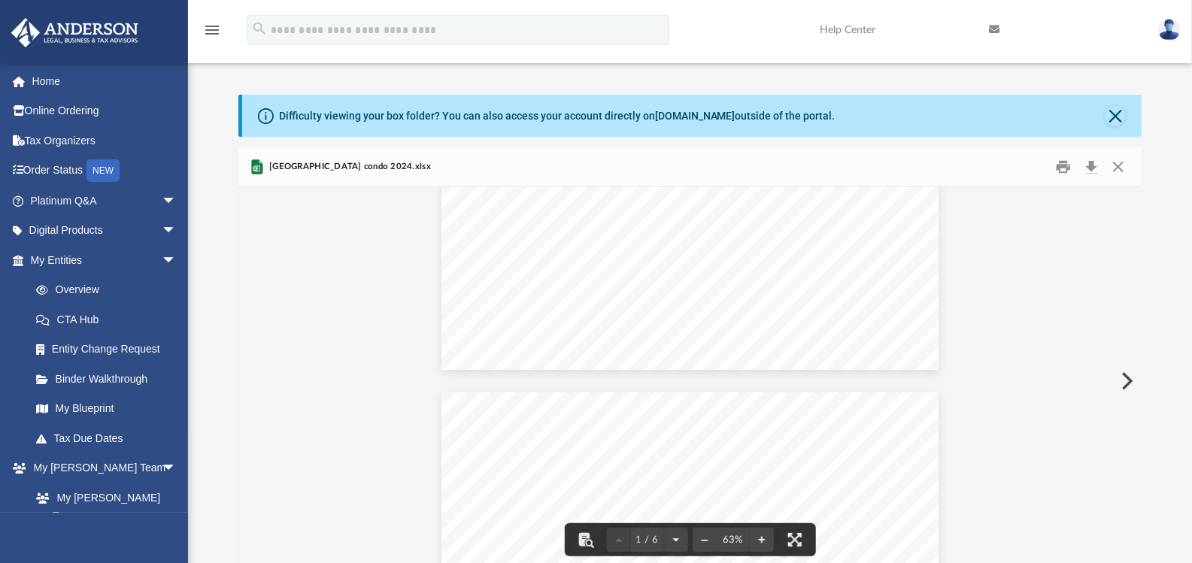
scroll to position [226, 0]
click at [1123, 165] on button "Close" at bounding box center [1117, 167] width 27 height 23
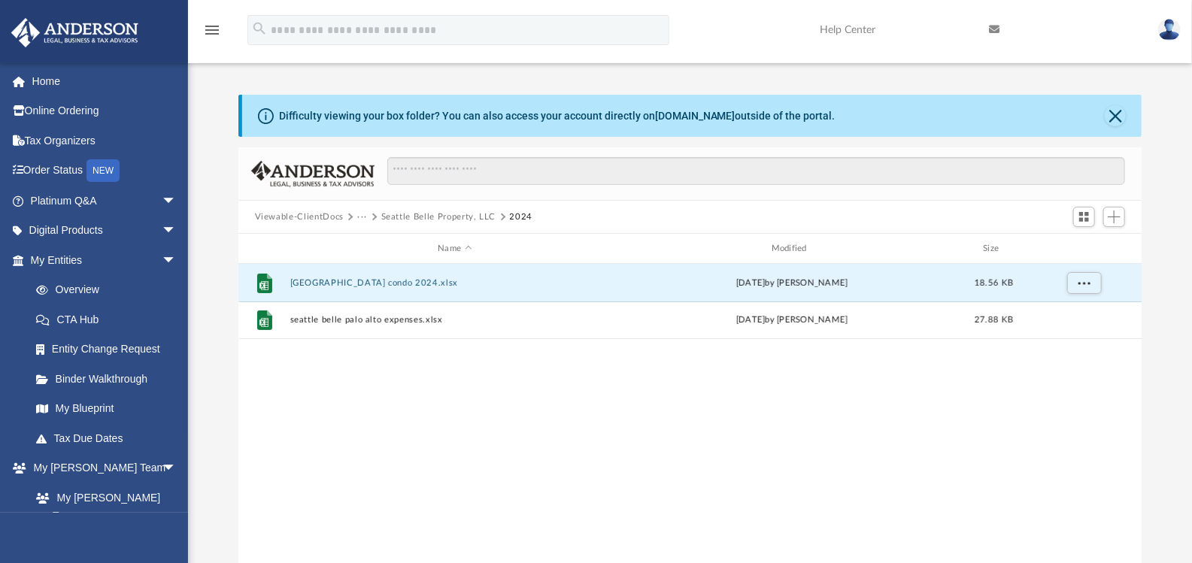
click at [395, 221] on button "Seattle Belle Property, LLC" at bounding box center [438, 218] width 115 height 14
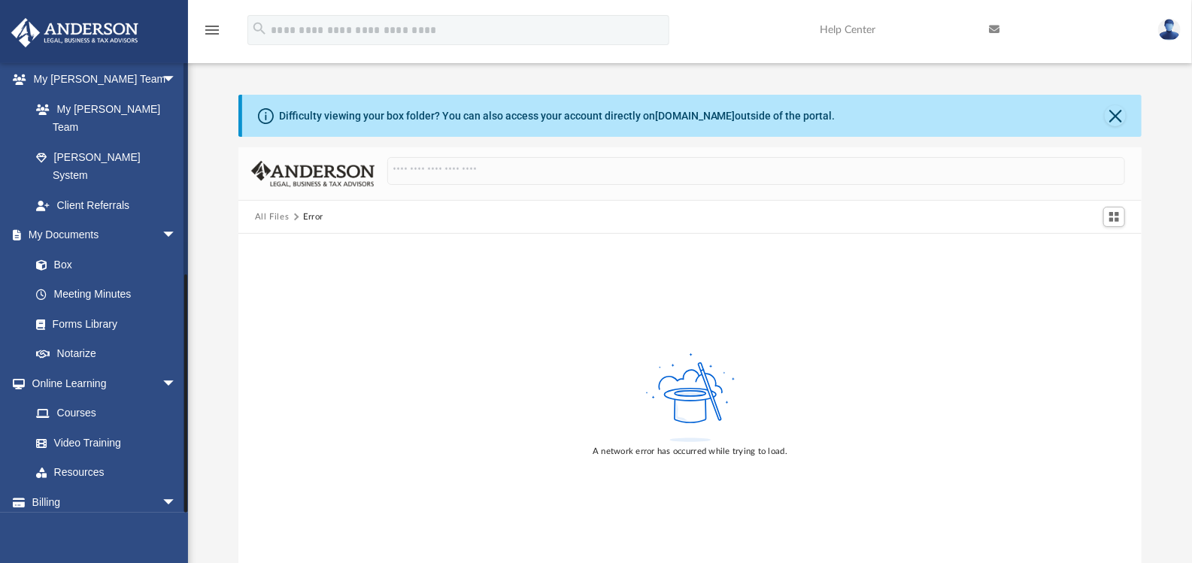
scroll to position [163, 0]
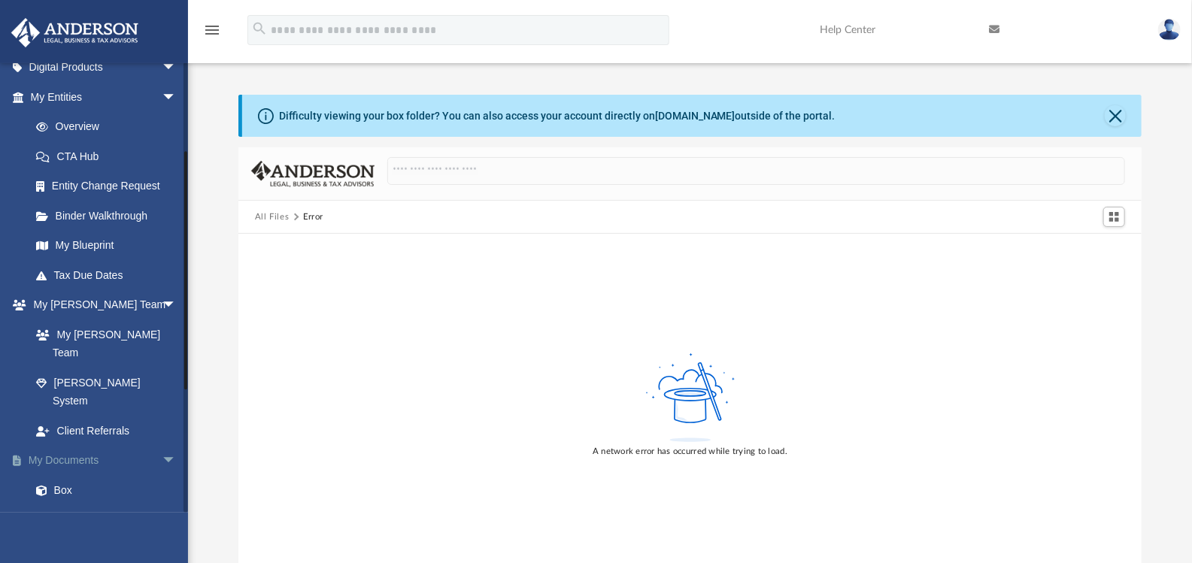
click at [106, 446] on link "My Documents arrow_drop_down" at bounding box center [105, 461] width 189 height 30
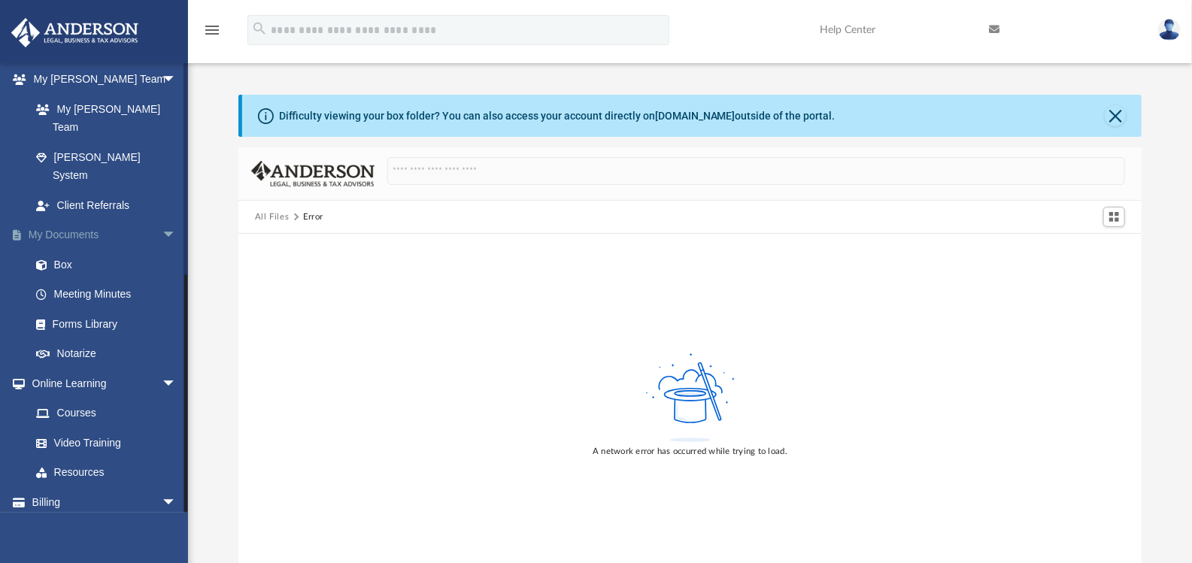
click at [45, 220] on link "My Documents arrow_drop_down" at bounding box center [105, 235] width 189 height 30
click at [270, 214] on button "All Files" at bounding box center [272, 218] width 35 height 14
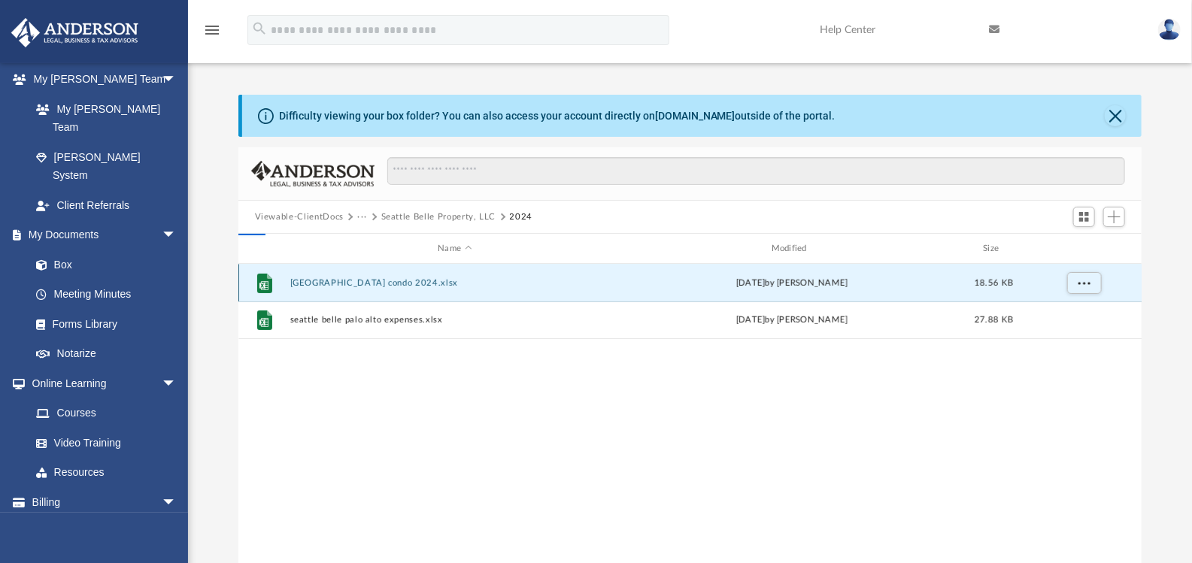
scroll to position [330, 892]
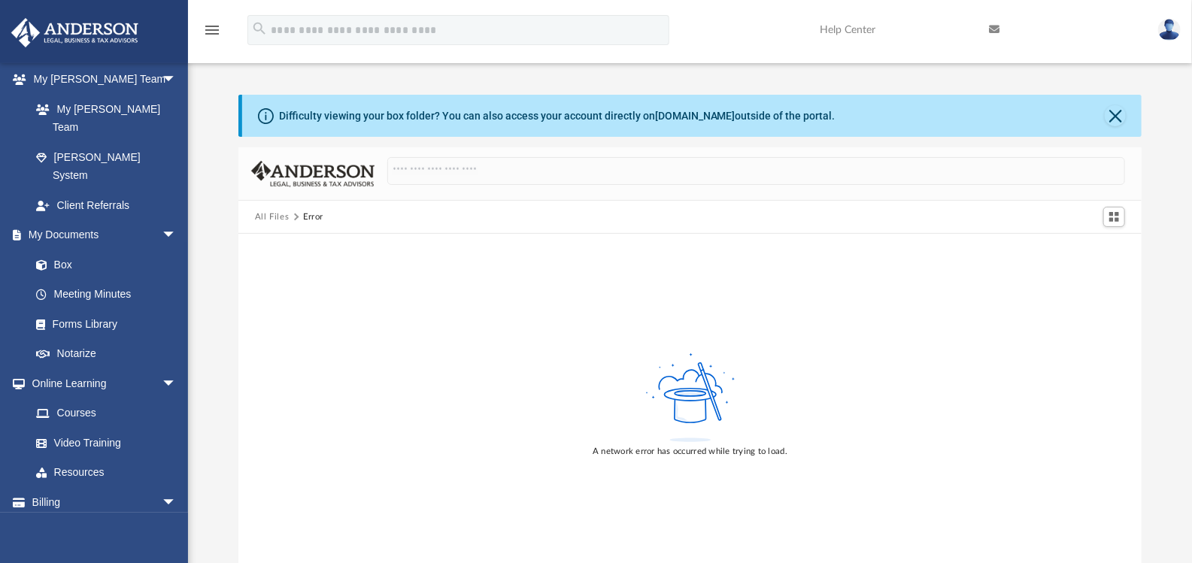
click at [271, 214] on button "All Files" at bounding box center [272, 218] width 35 height 14
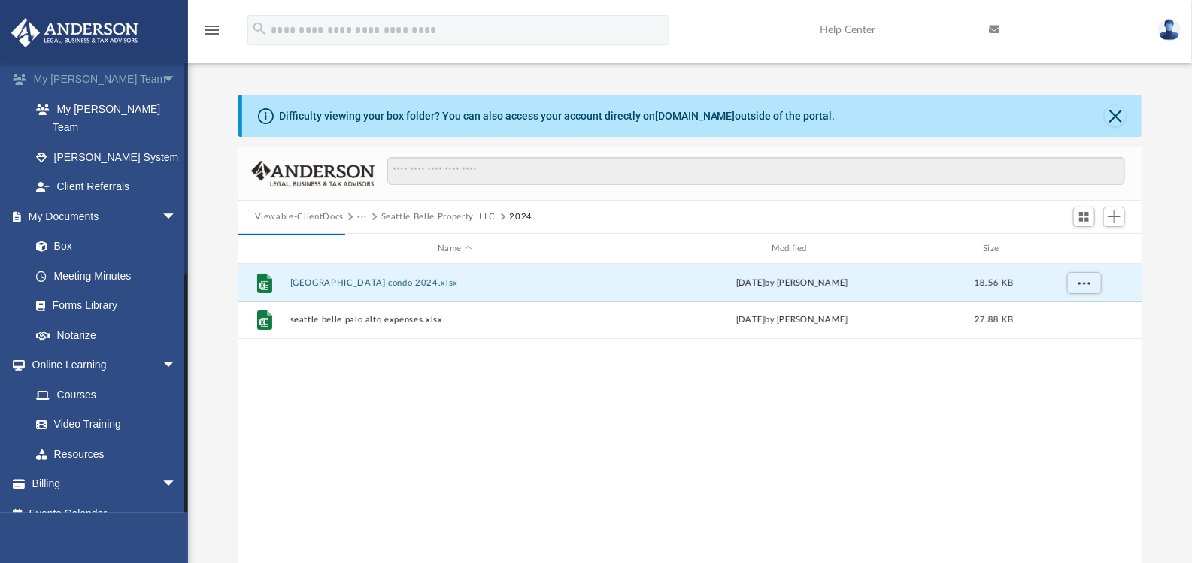
click at [89, 90] on link "My Anderson Team arrow_drop_down" at bounding box center [105, 80] width 189 height 30
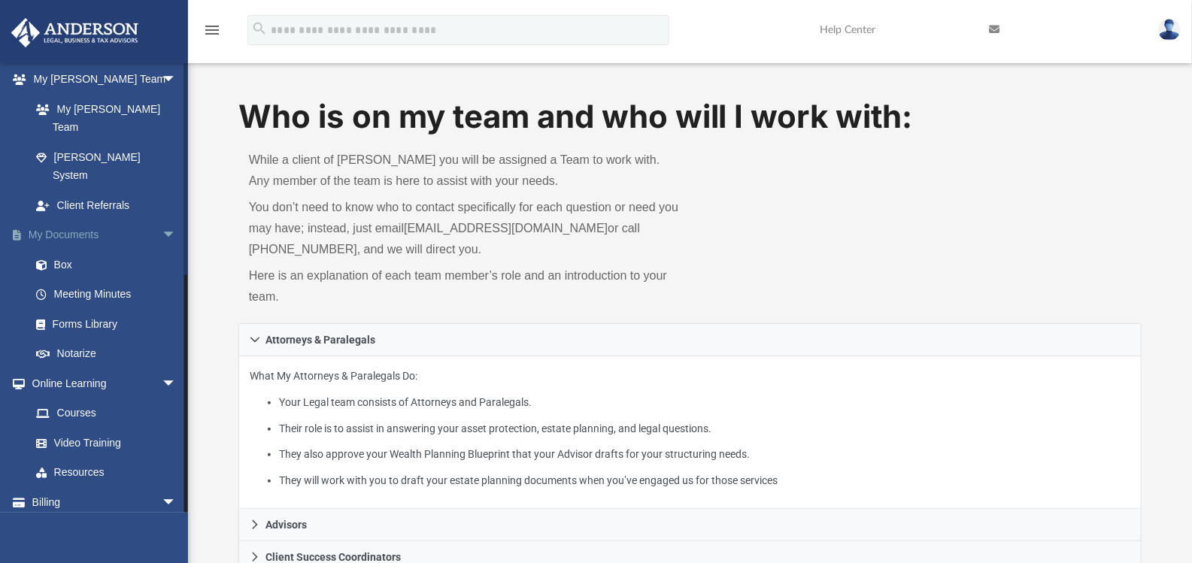
click at [65, 220] on link "My Documents arrow_drop_down" at bounding box center [105, 235] width 189 height 30
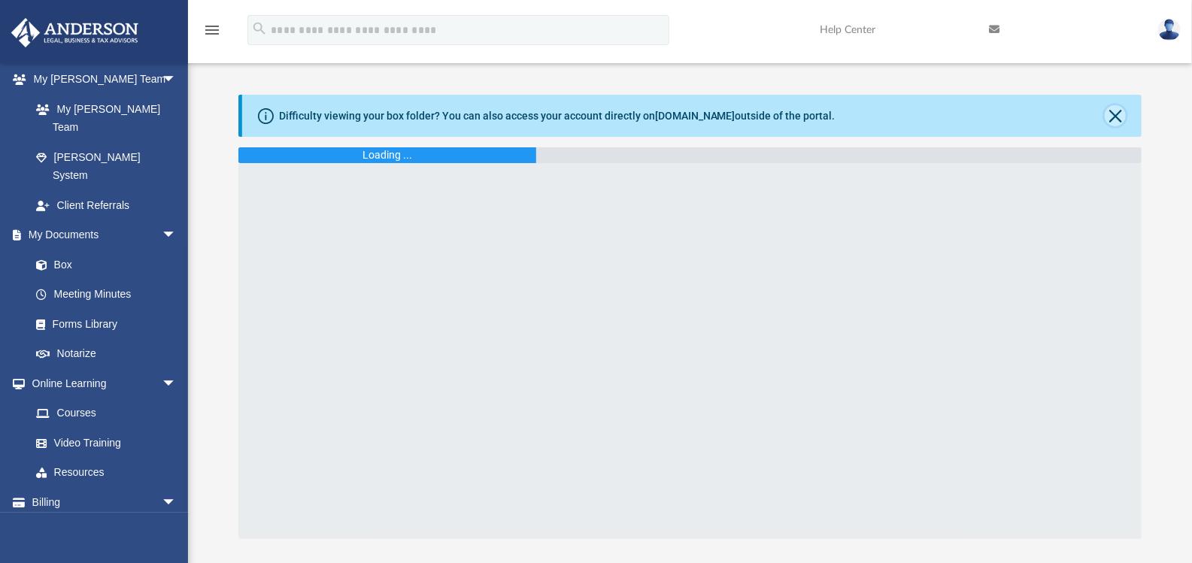
click at [1119, 116] on button "Close" at bounding box center [1114, 115] width 21 height 21
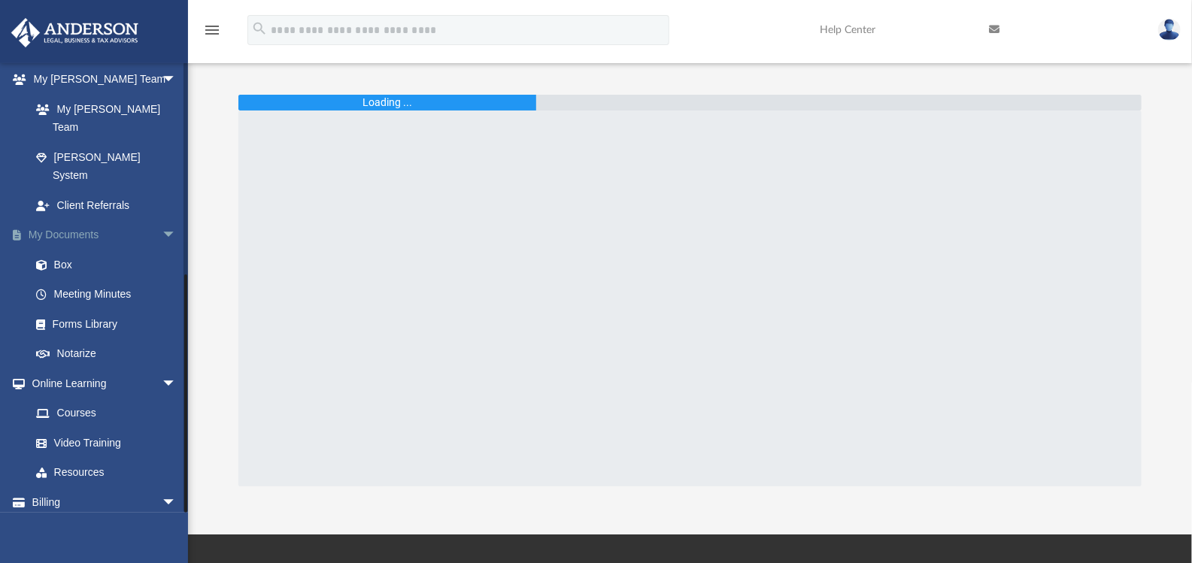
click at [115, 220] on link "My Documents arrow_drop_down" at bounding box center [105, 235] width 189 height 30
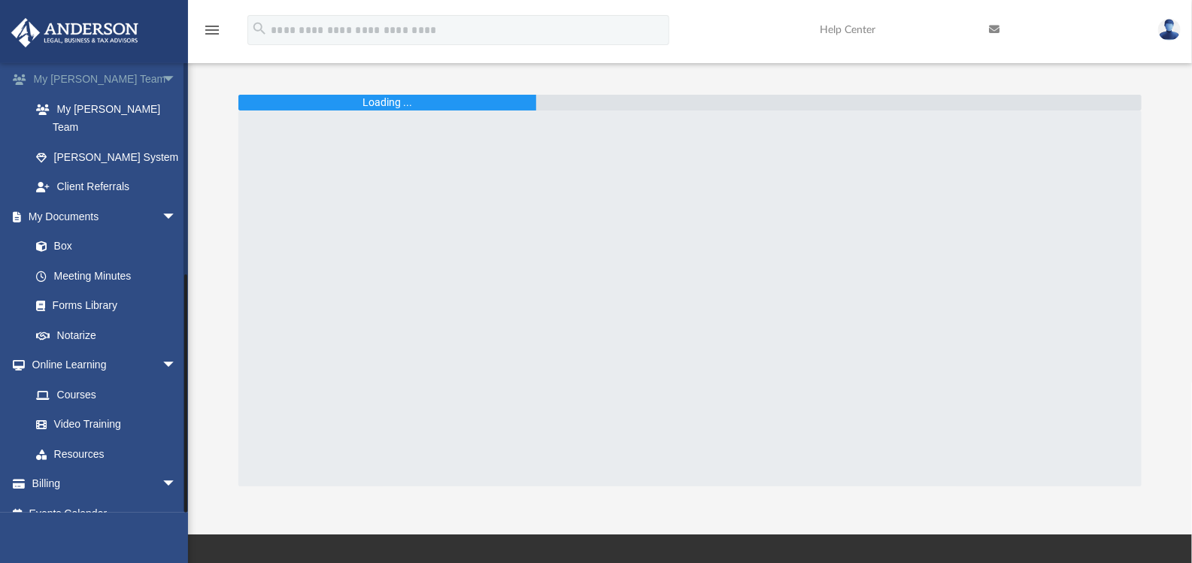
click at [75, 87] on link "My Anderson Team arrow_drop_down" at bounding box center [105, 80] width 189 height 30
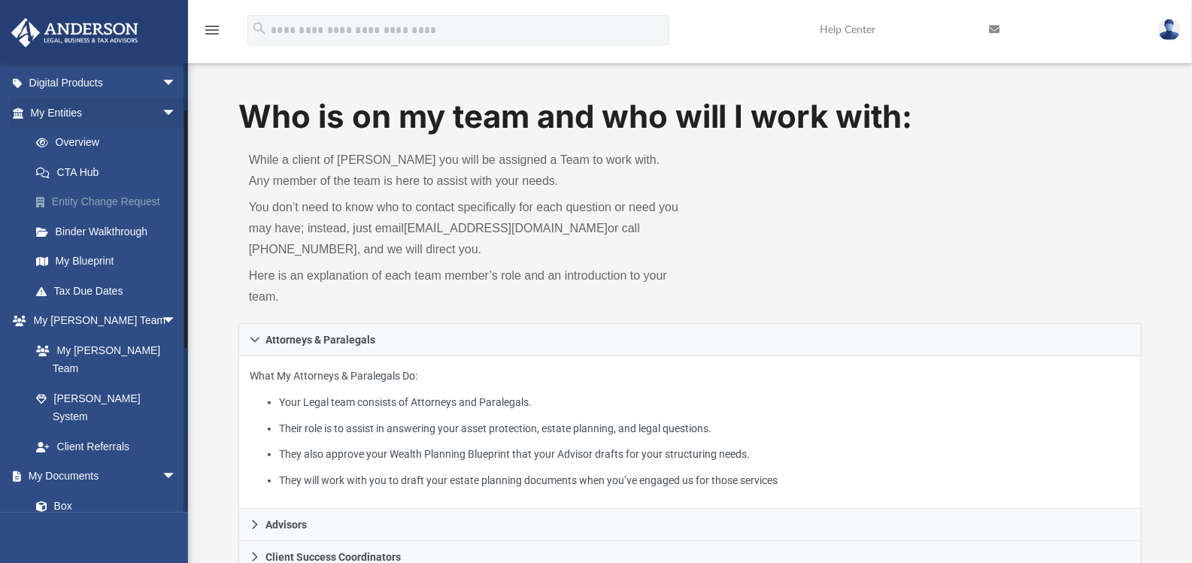
scroll to position [88, 0]
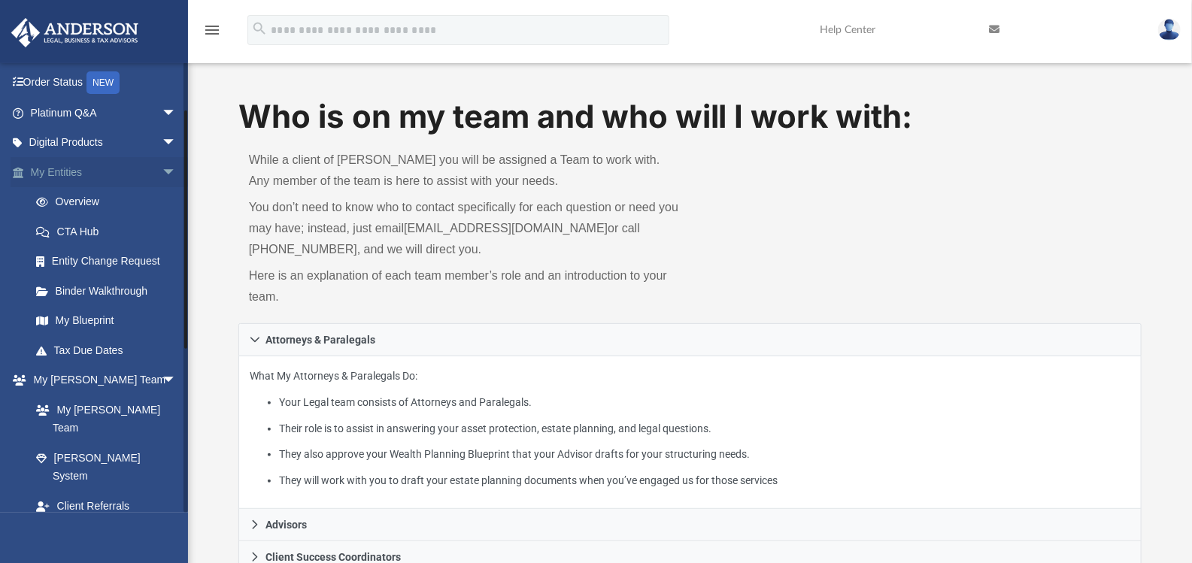
click at [69, 179] on link "My Entities arrow_drop_down" at bounding box center [105, 172] width 189 height 30
click at [72, 196] on link "Overview" at bounding box center [110, 202] width 178 height 30
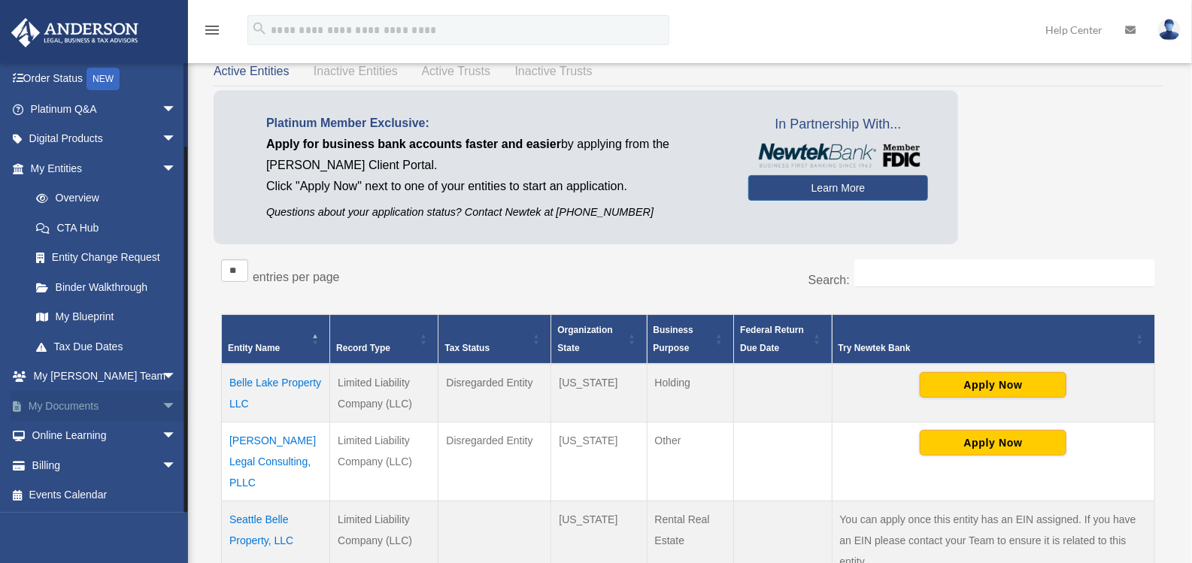
scroll to position [74, 0]
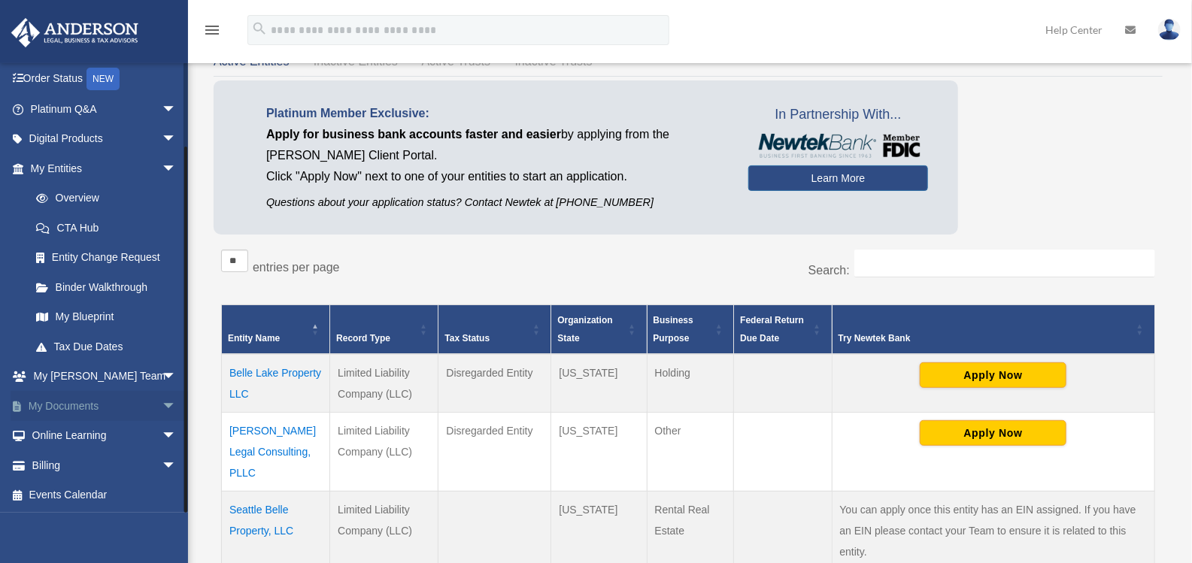
click at [64, 402] on link "My Documents arrow_drop_down" at bounding box center [105, 406] width 189 height 30
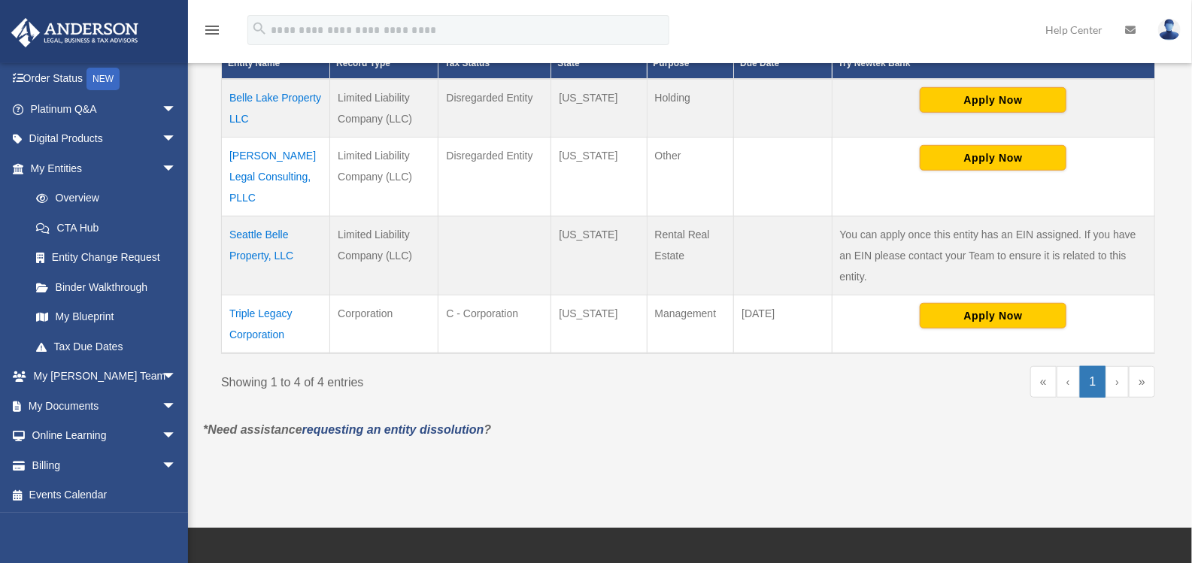
scroll to position [375, 0]
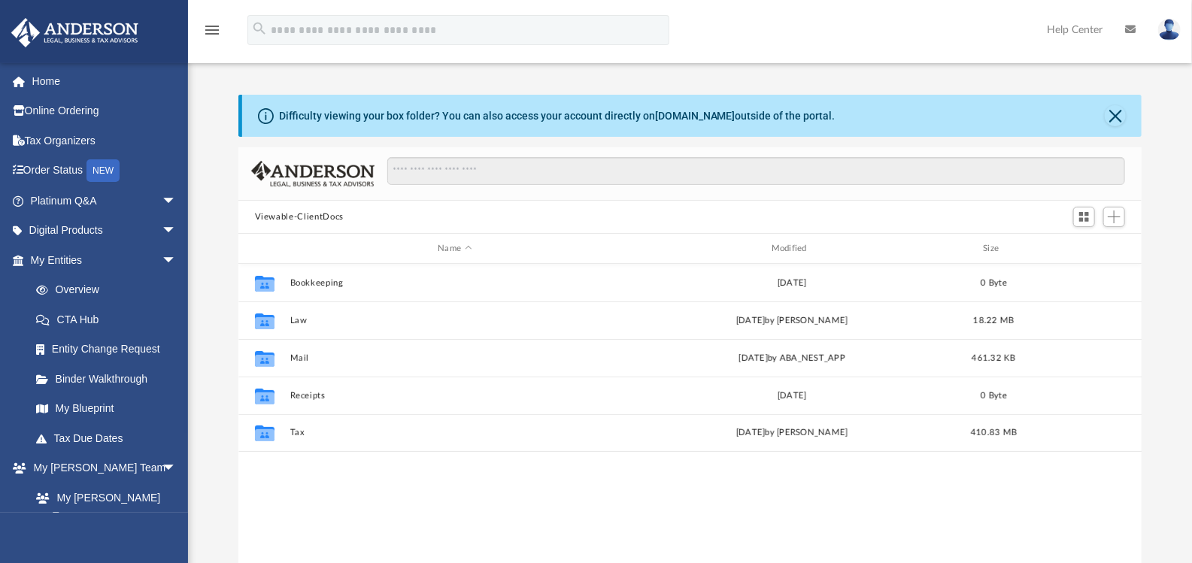
scroll to position [330, 892]
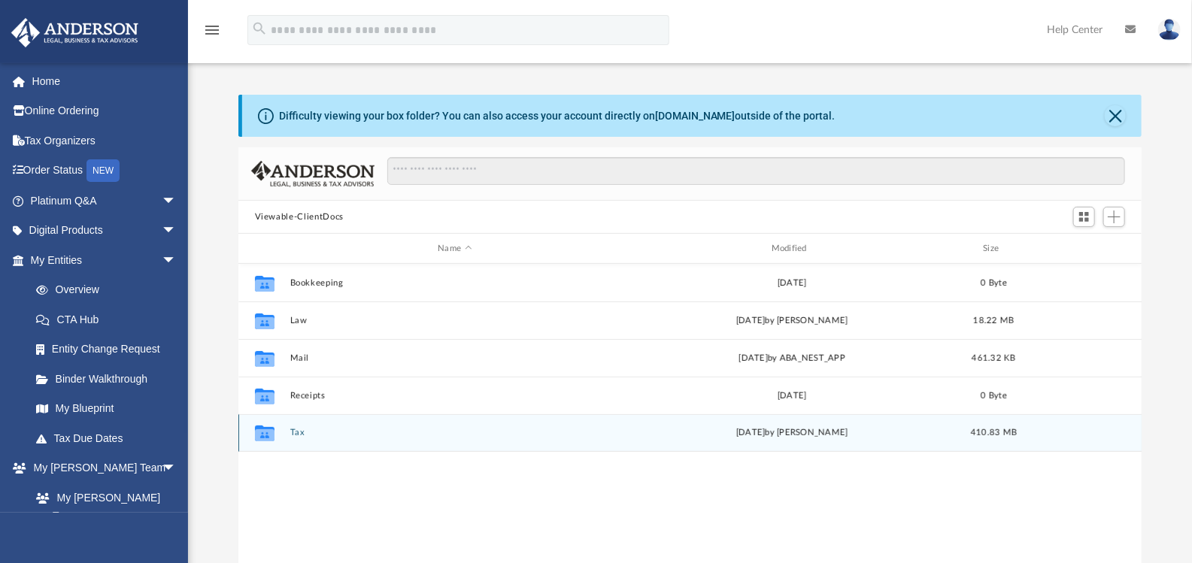
click at [298, 425] on div "Collaborated Folder Tax Fri Jul 18 2025 by Jasmine Splunge 410.83 MB" at bounding box center [690, 433] width 904 height 38
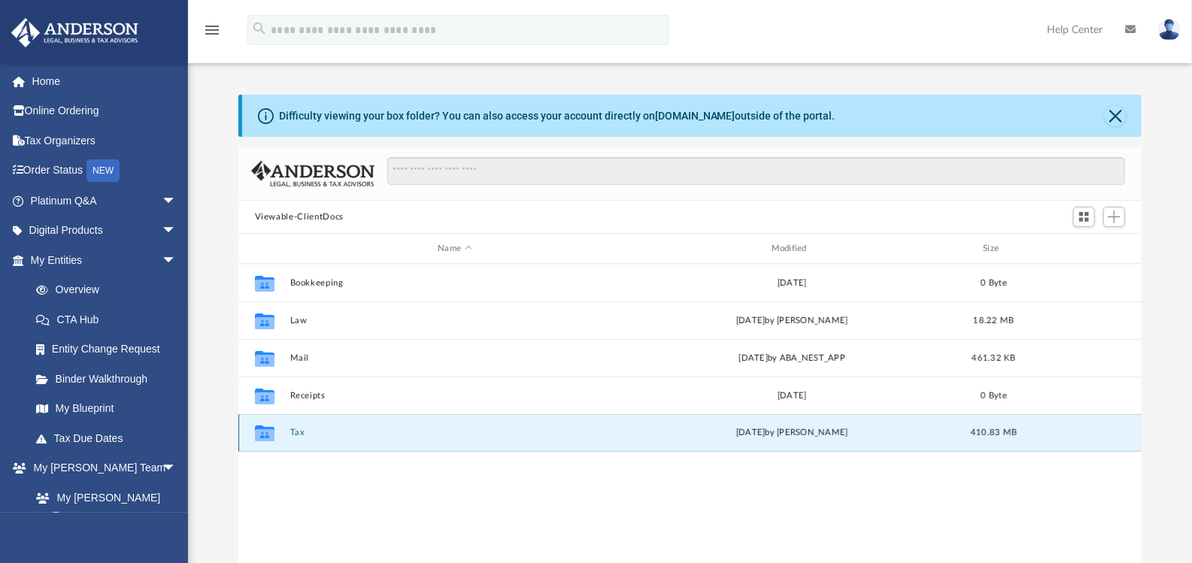
click at [299, 432] on button "Tax" at bounding box center [454, 433] width 330 height 10
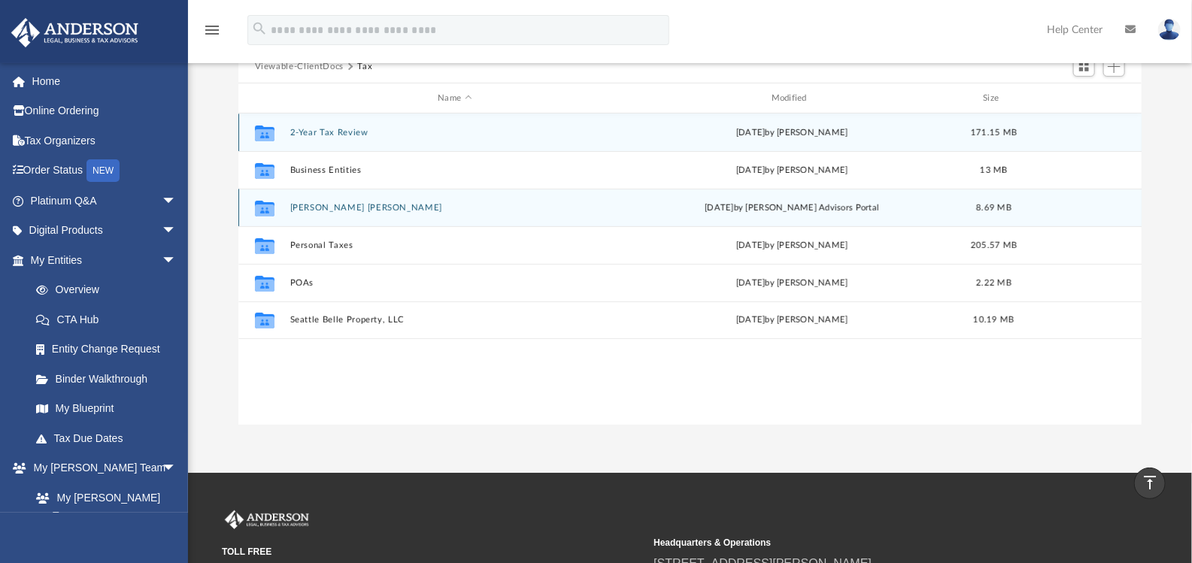
scroll to position [28, 0]
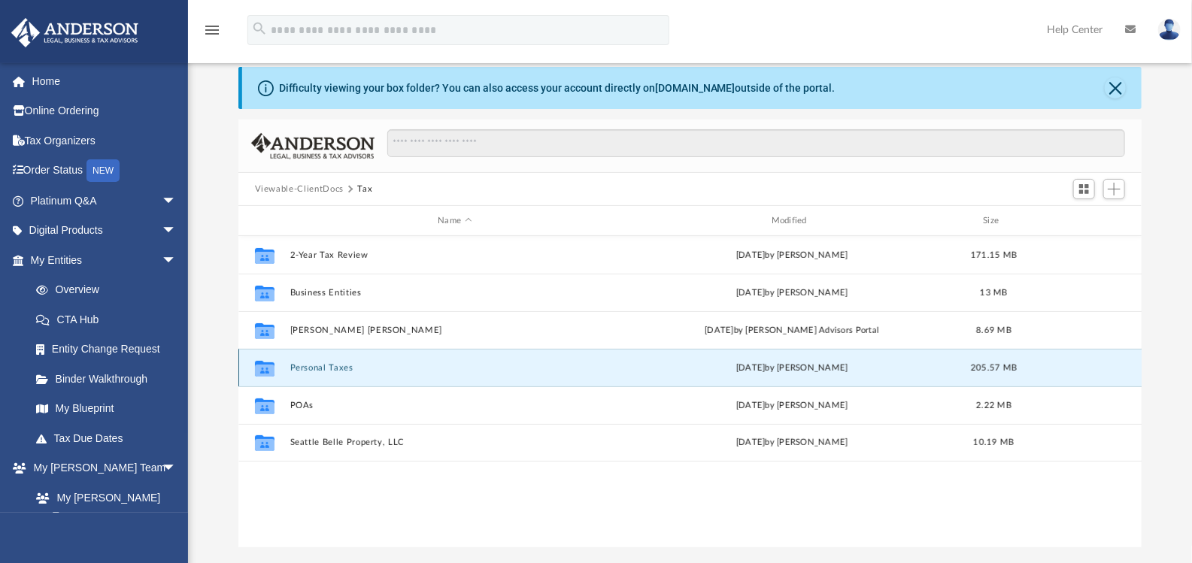
click at [331, 370] on button "Personal Taxes" at bounding box center [454, 368] width 330 height 10
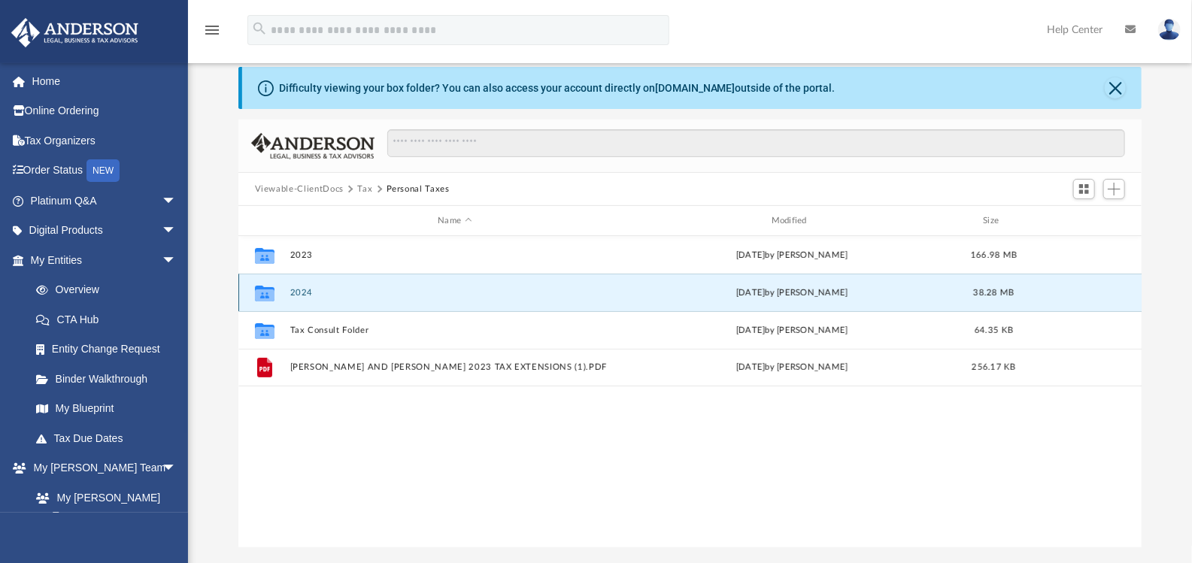
click at [306, 292] on button "2024" at bounding box center [454, 293] width 330 height 10
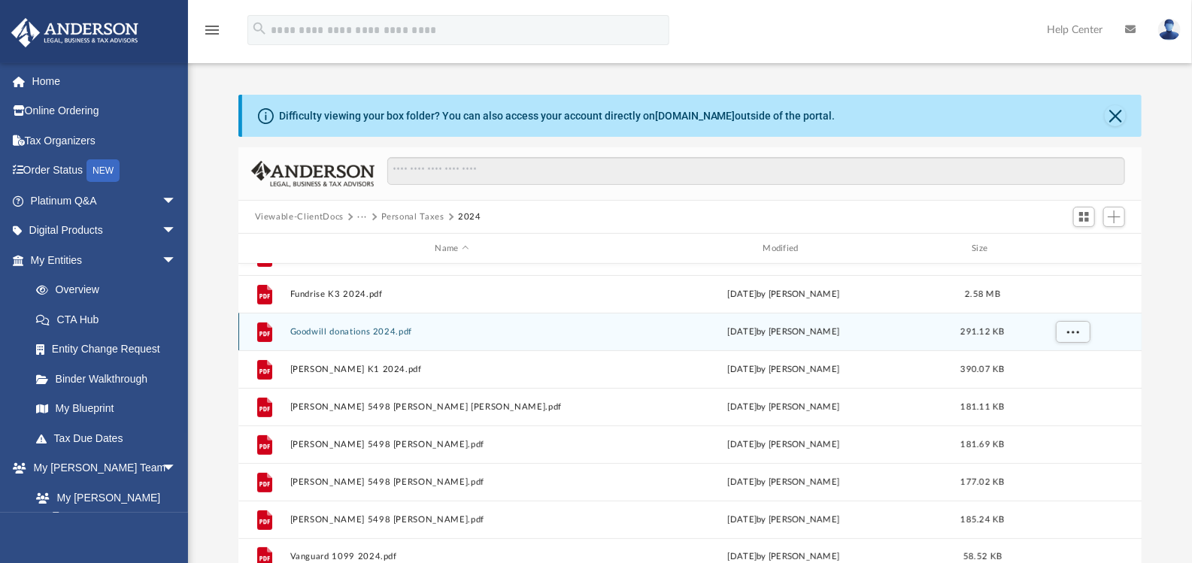
scroll to position [0, 0]
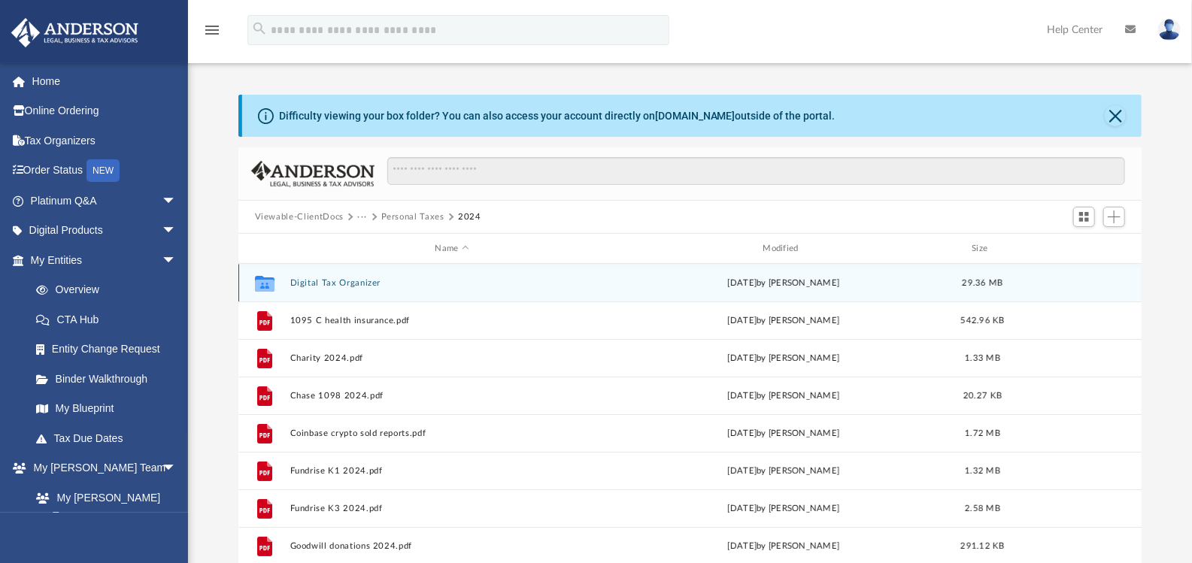
click at [341, 283] on button "Digital Tax Organizer" at bounding box center [451, 283] width 325 height 10
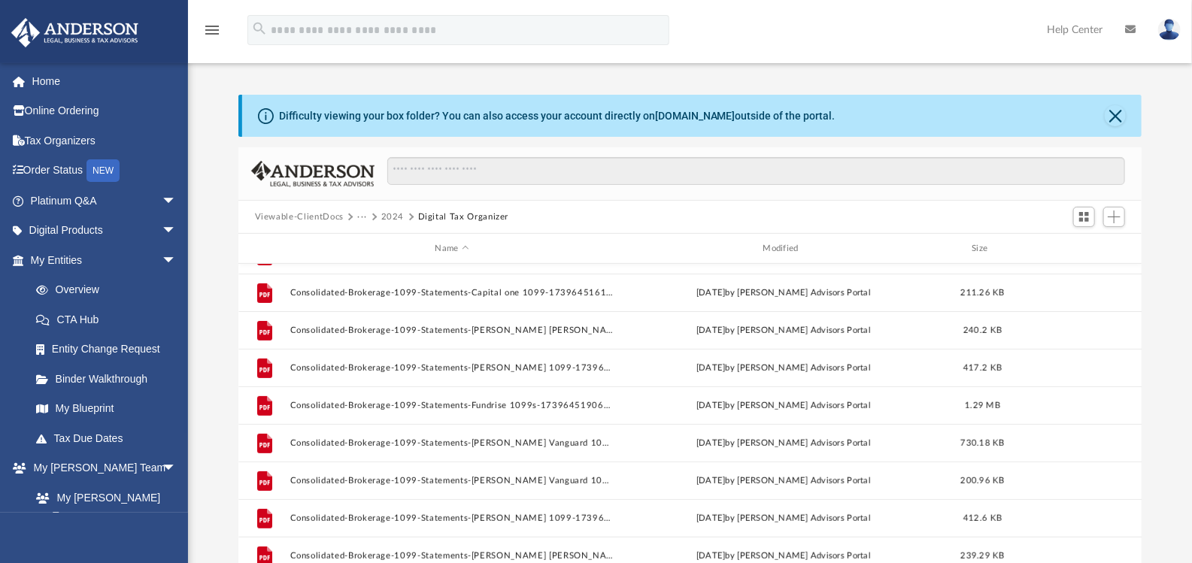
scroll to position [289, 0]
click at [386, 212] on button "2024" at bounding box center [392, 218] width 23 height 14
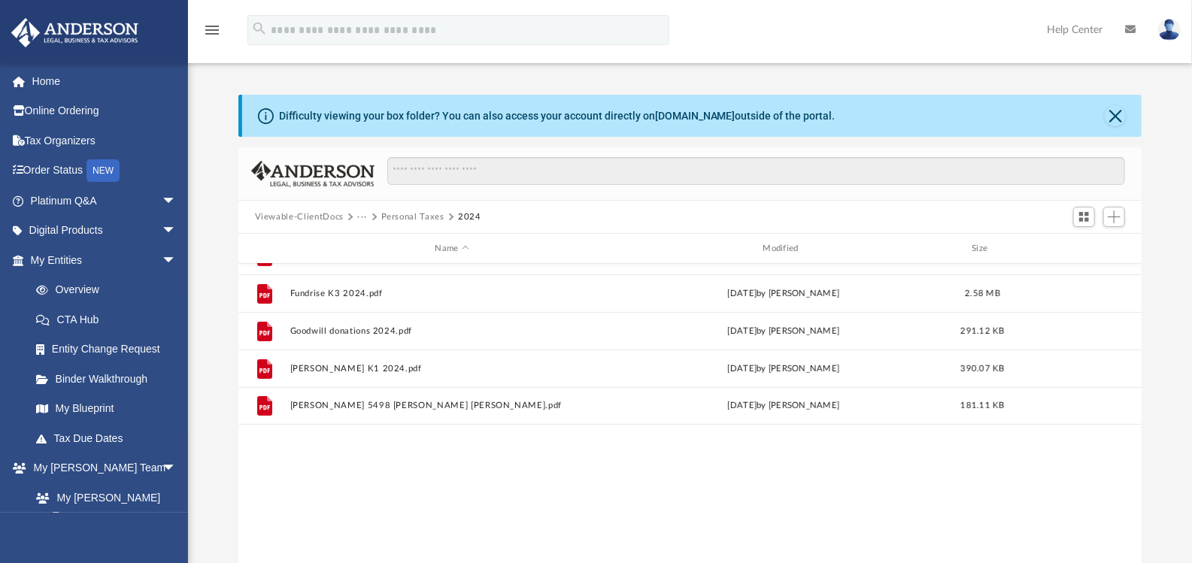
scroll to position [0, 0]
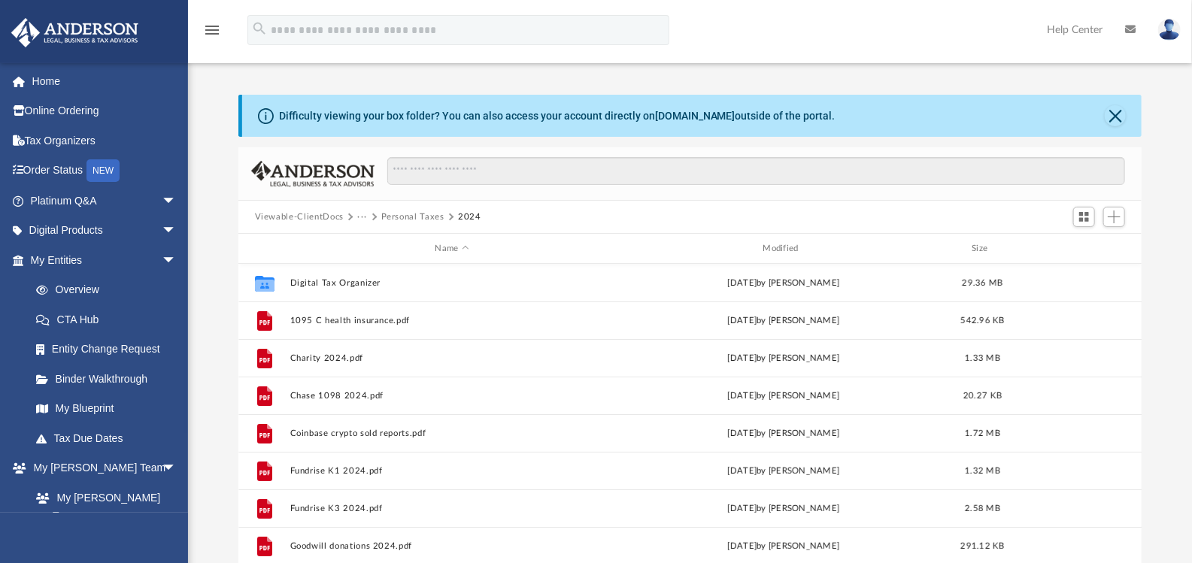
click at [365, 218] on button "···" at bounding box center [362, 218] width 10 height 14
click at [356, 214] on span "Viewable-ClientDocs" at bounding box center [306, 218] width 103 height 14
click at [359, 220] on button "···" at bounding box center [362, 218] width 10 height 14
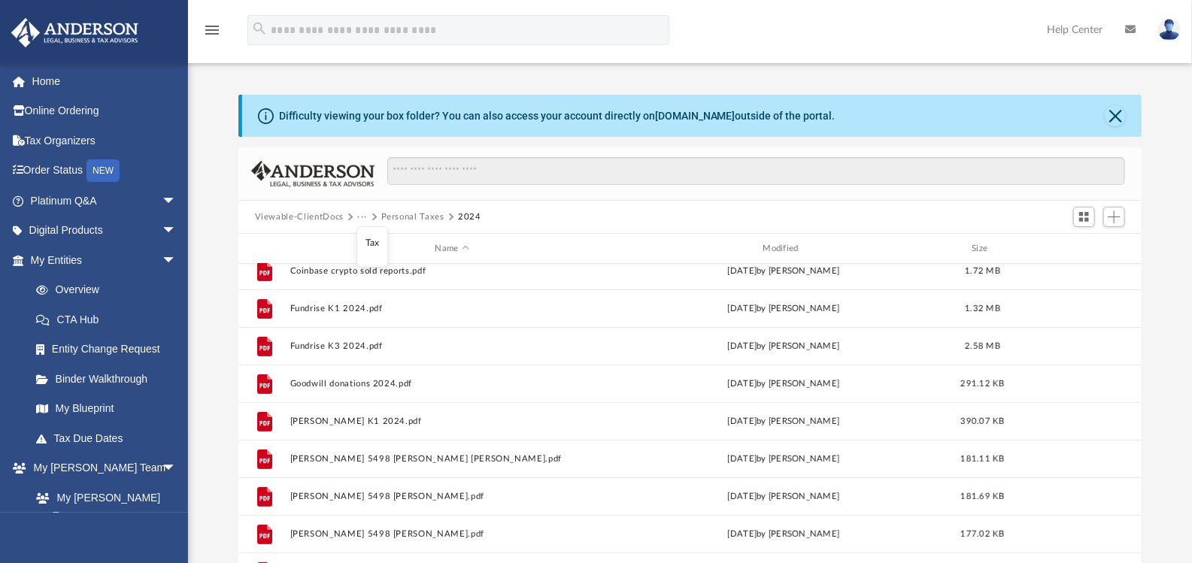
scroll to position [214, 0]
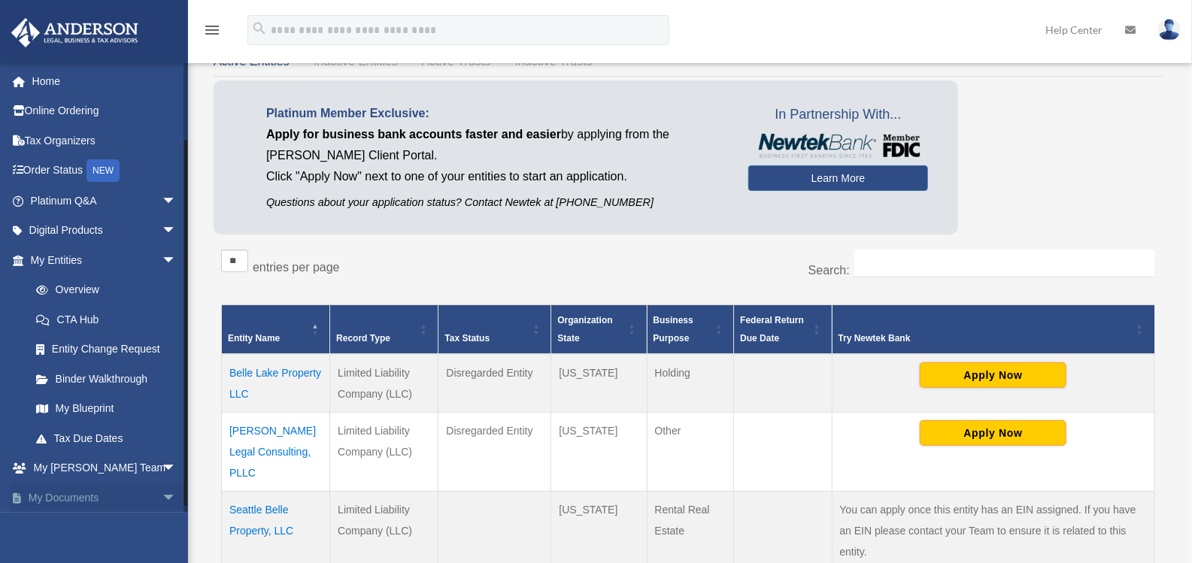
scroll to position [92, 0]
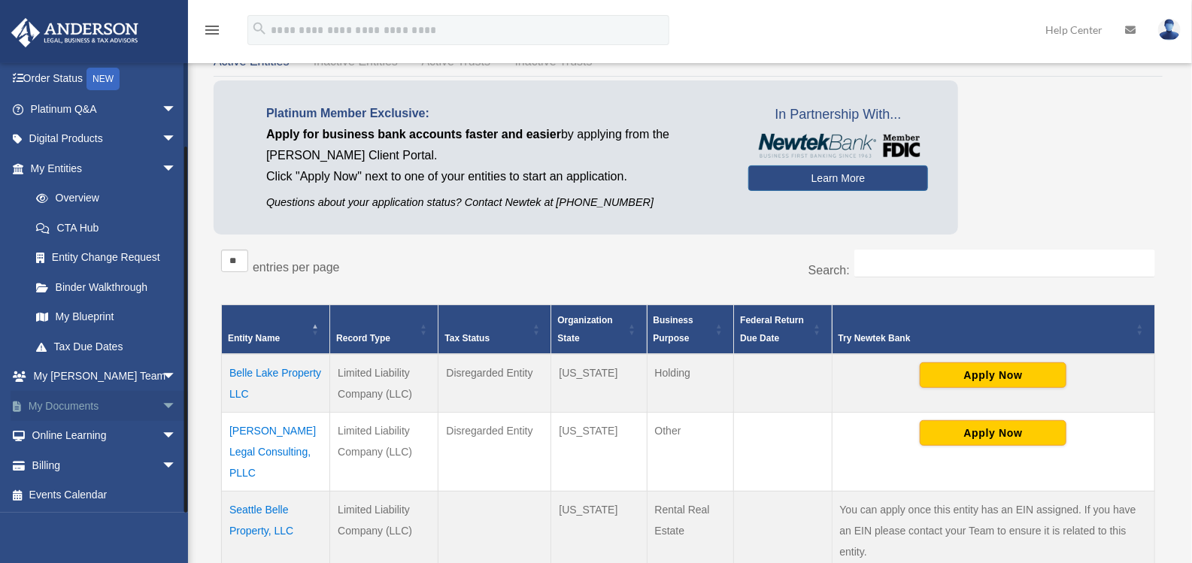
click at [88, 411] on link "My Documents arrow_drop_down" at bounding box center [105, 406] width 189 height 30
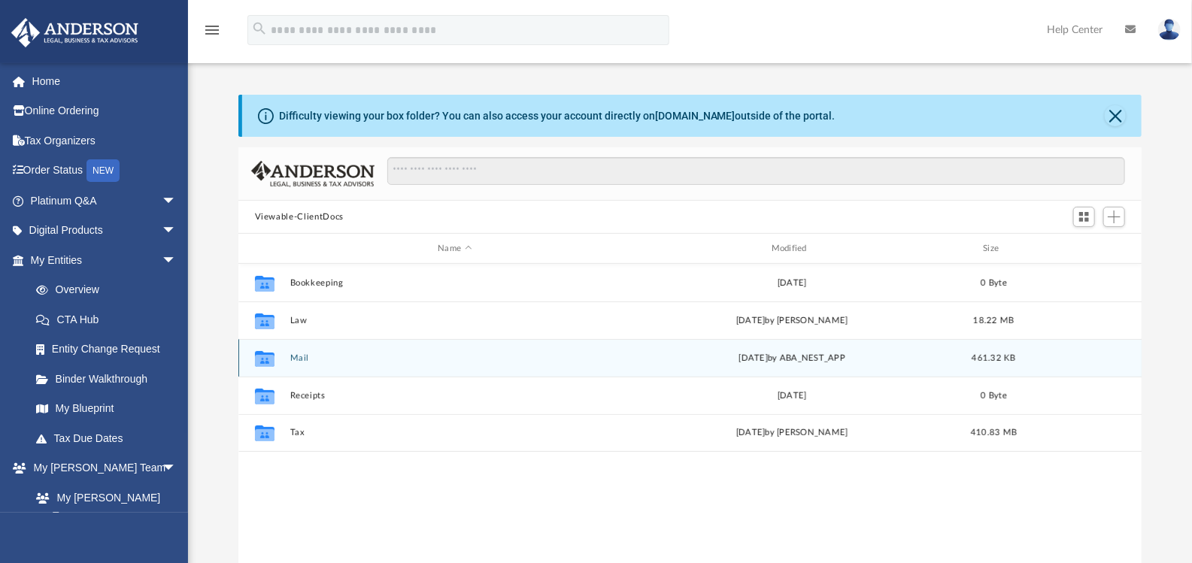
scroll to position [330, 892]
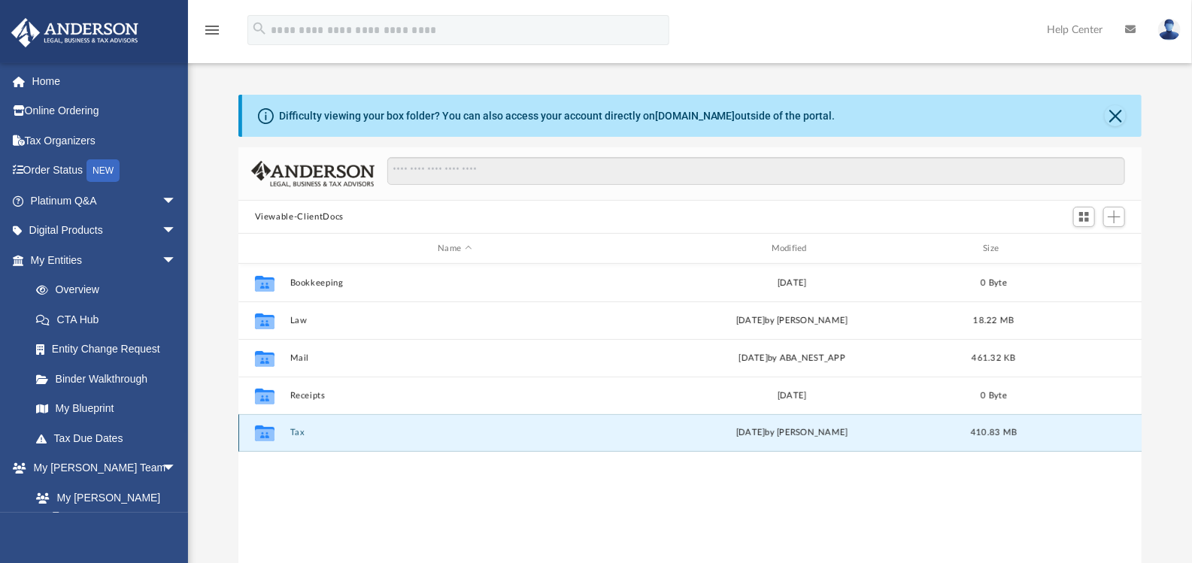
click at [290, 429] on button "Tax" at bounding box center [454, 433] width 330 height 10
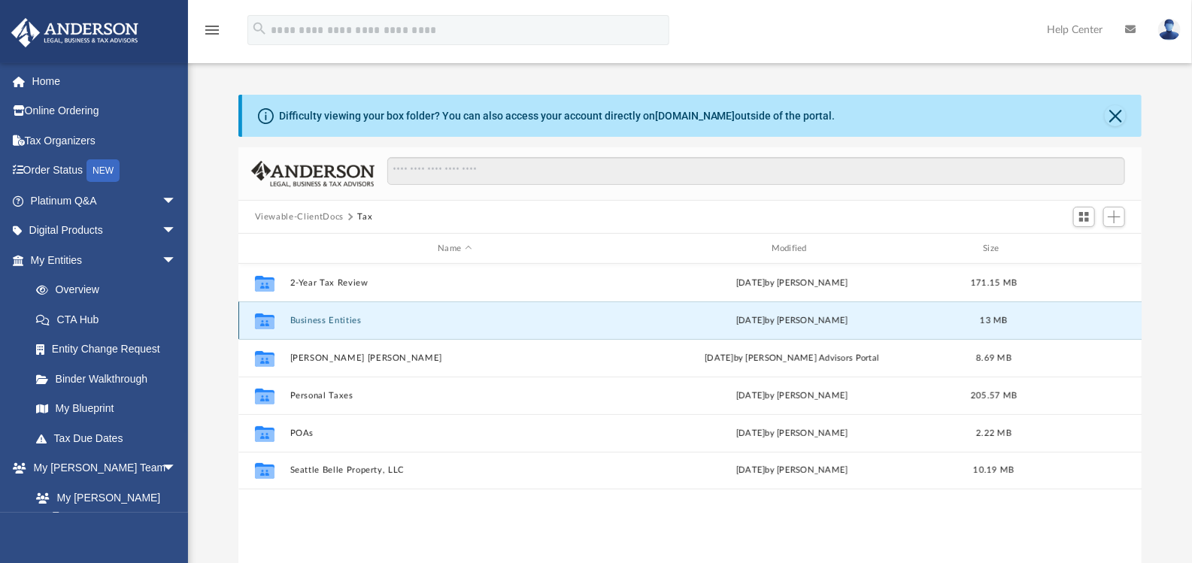
click at [333, 320] on button "Business Entities" at bounding box center [454, 321] width 330 height 10
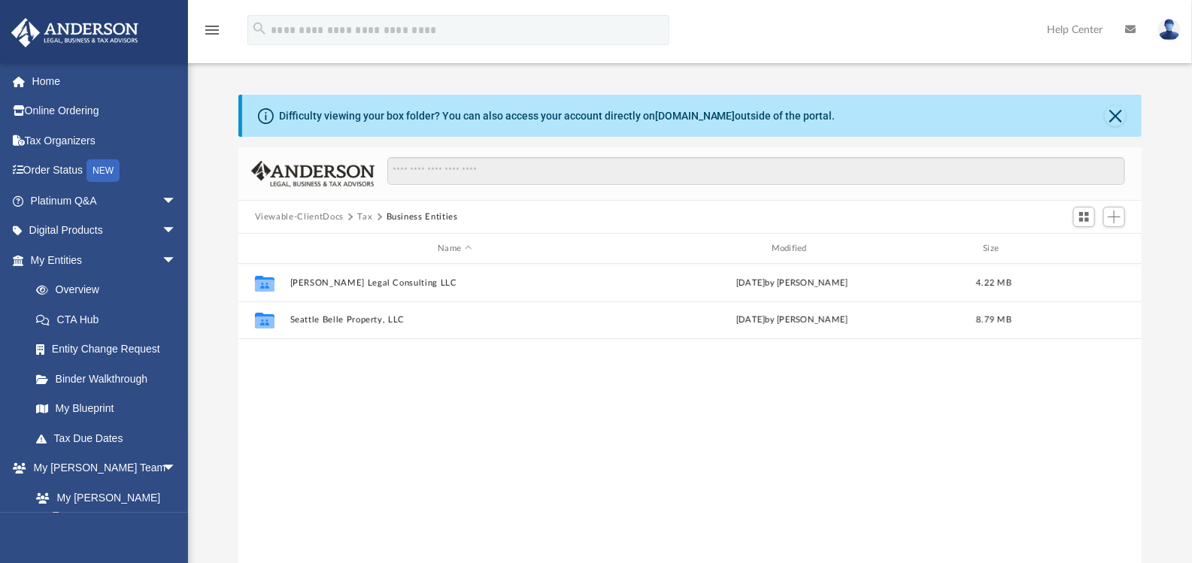
click at [360, 214] on button "Tax" at bounding box center [364, 218] width 15 height 14
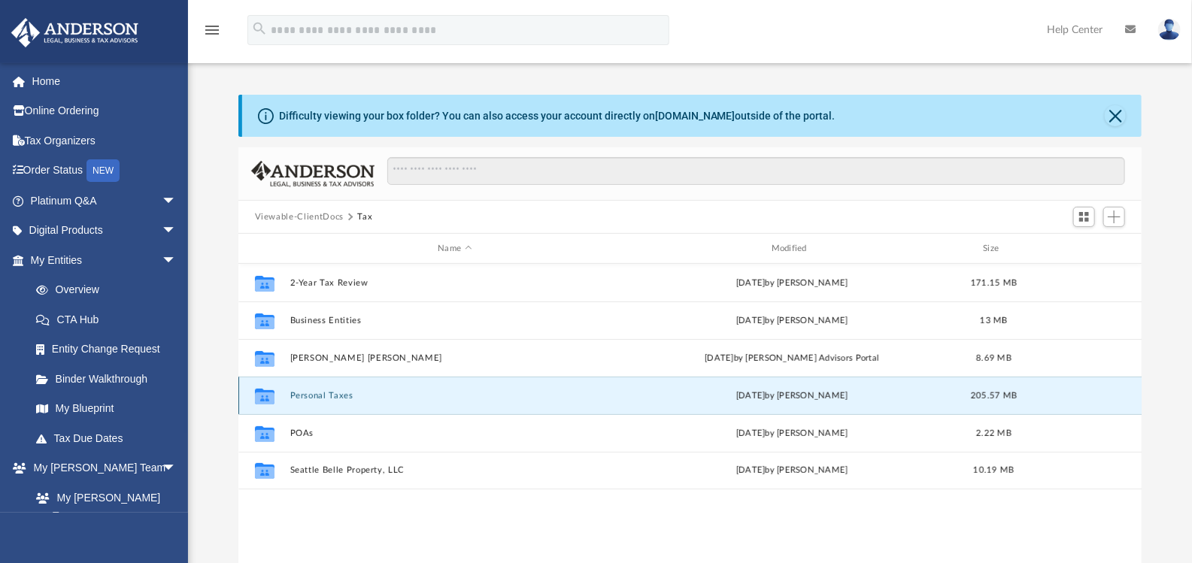
click at [335, 395] on button "Personal Taxes" at bounding box center [454, 396] width 330 height 10
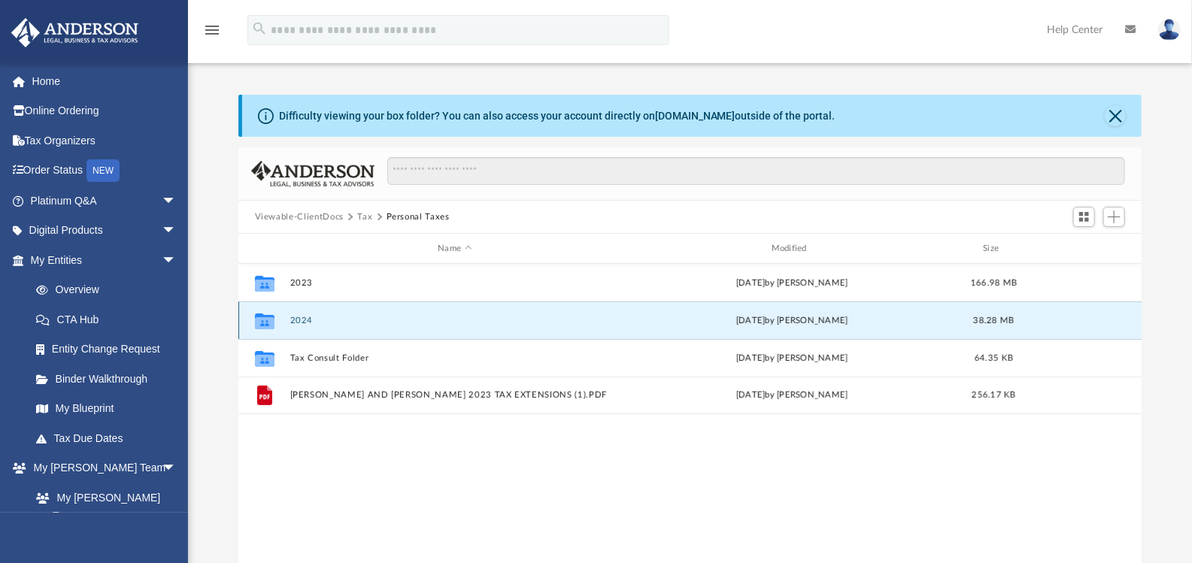
click at [300, 320] on button "2024" at bounding box center [454, 321] width 330 height 10
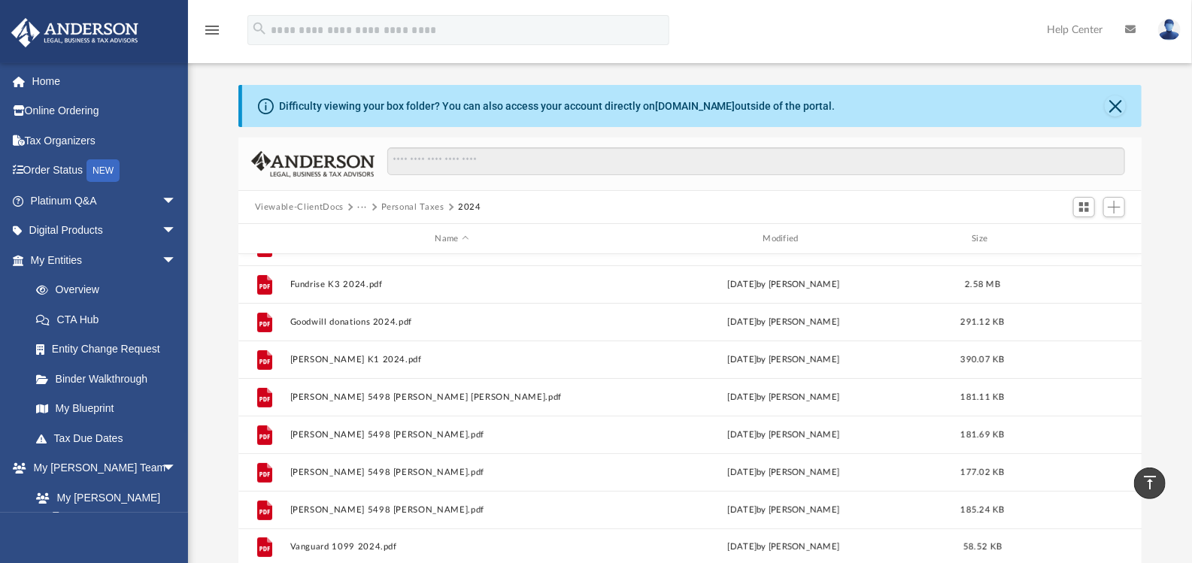
scroll to position [0, 0]
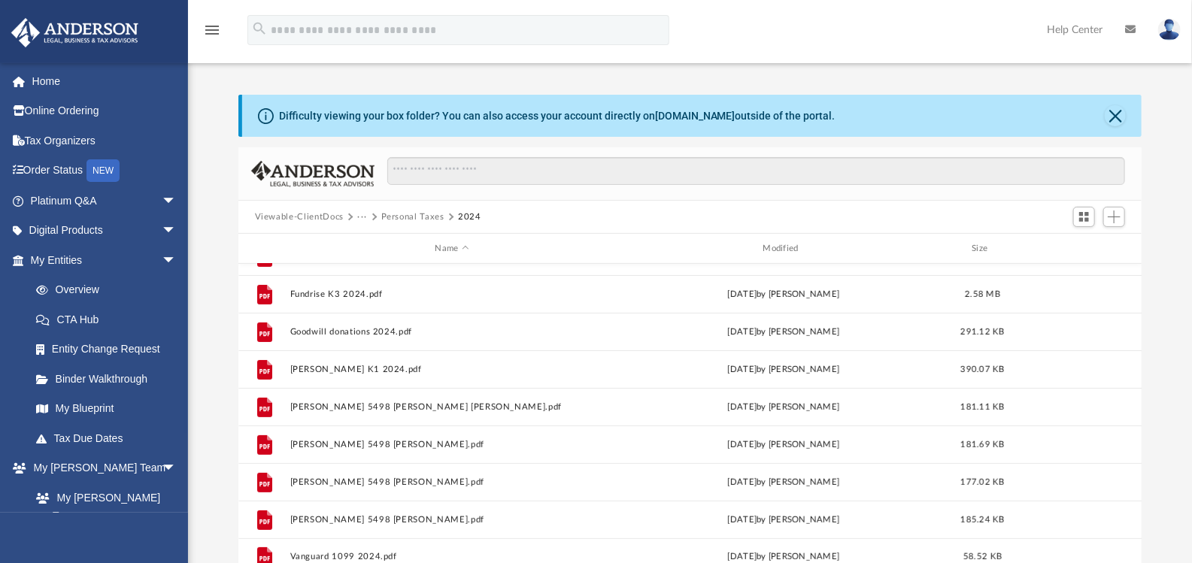
click at [406, 217] on button "Personal Taxes" at bounding box center [412, 218] width 63 height 14
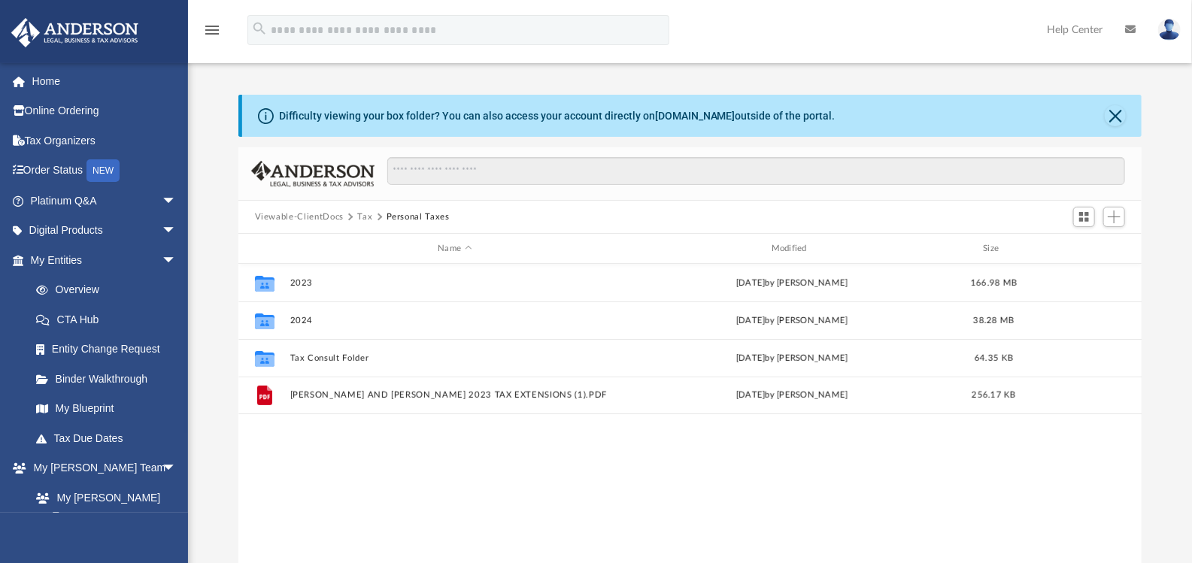
click at [364, 215] on button "Tax" at bounding box center [364, 218] width 15 height 14
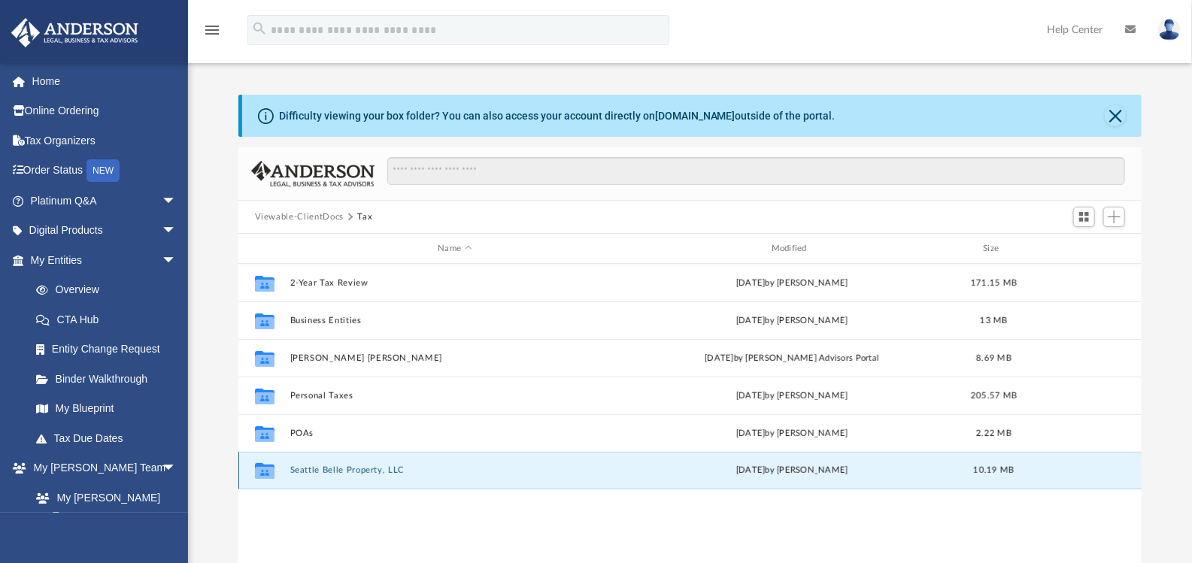
click at [345, 466] on button "Seattle Belle Property, LLC" at bounding box center [454, 470] width 330 height 10
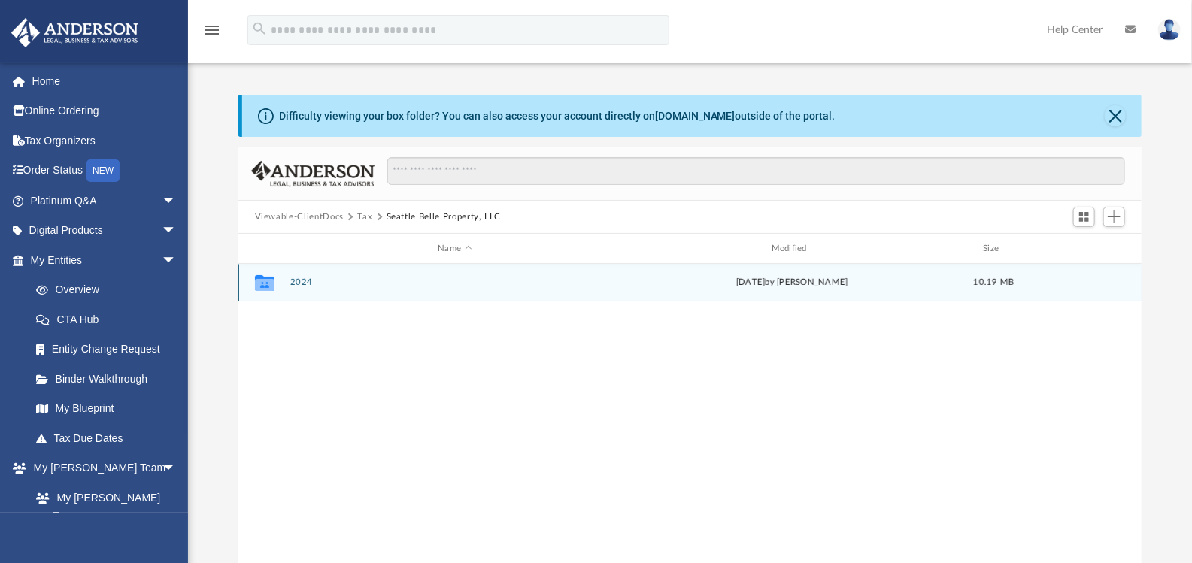
click at [305, 283] on button "2024" at bounding box center [454, 282] width 330 height 10
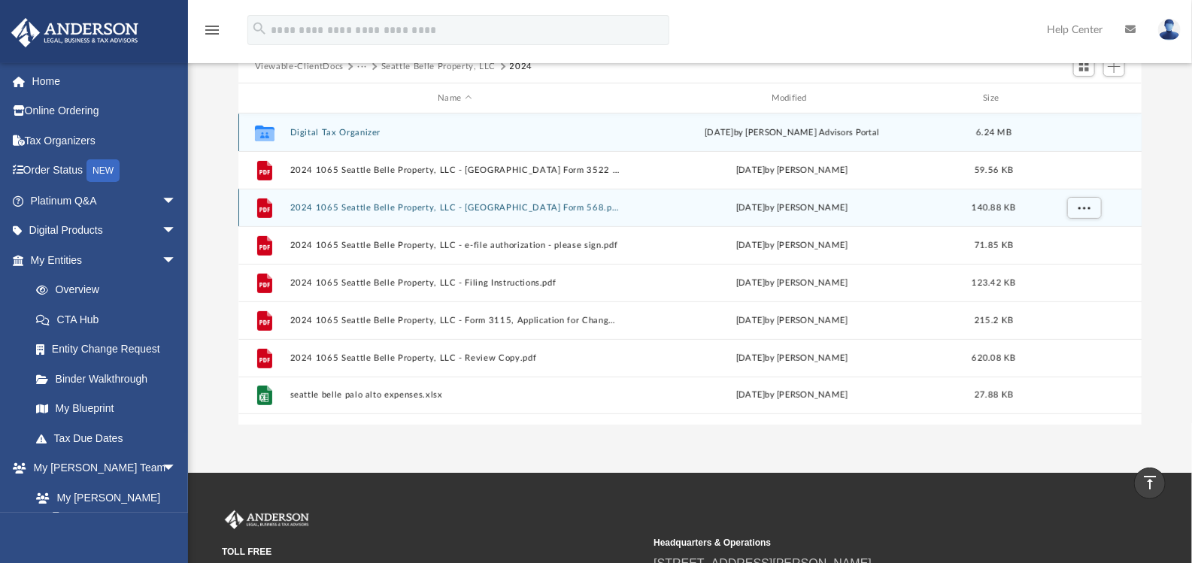
scroll to position [150, 0]
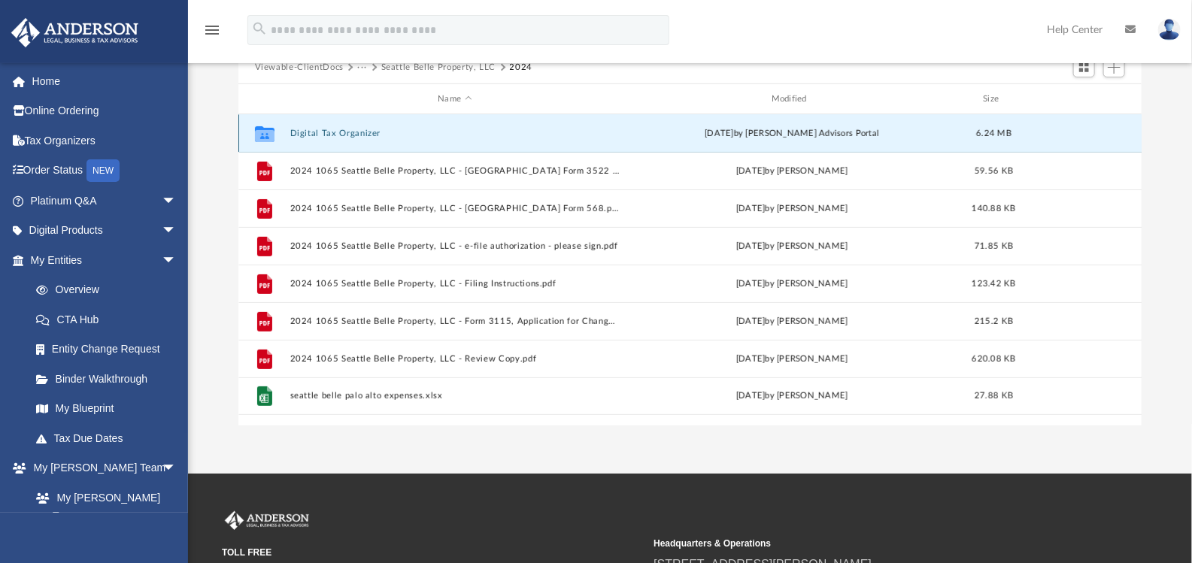
click at [347, 130] on button "Digital Tax Organizer" at bounding box center [454, 134] width 330 height 10
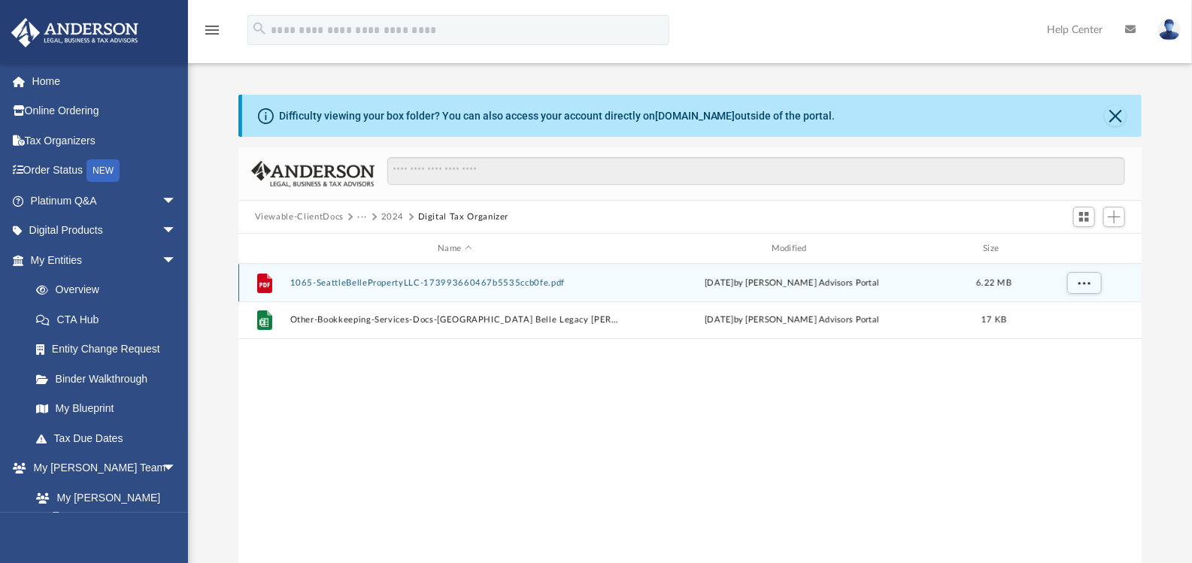
scroll to position [0, 0]
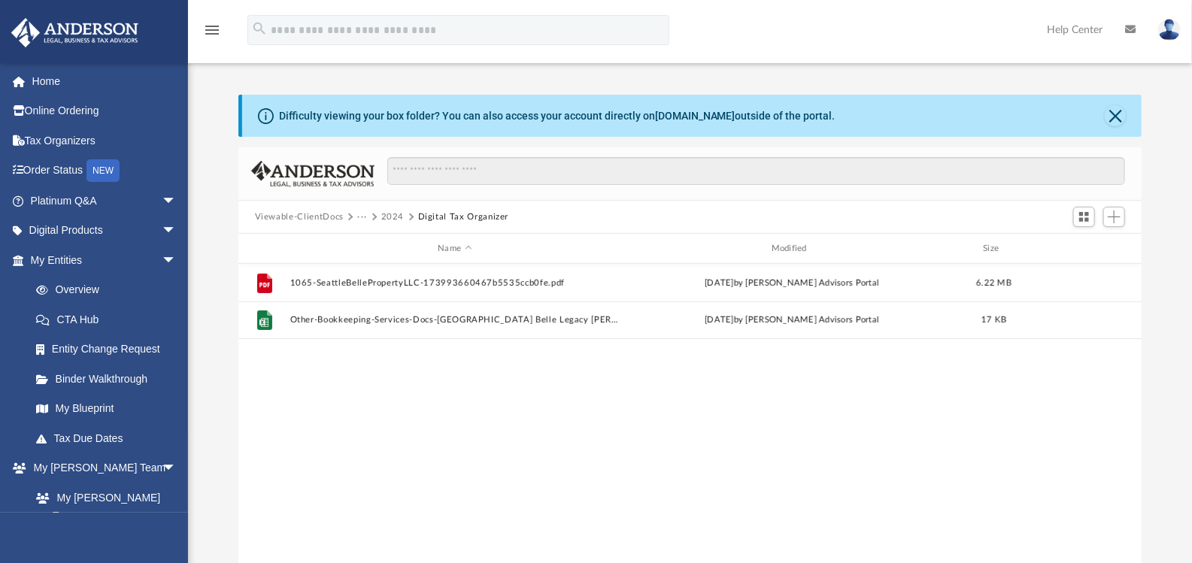
click at [383, 214] on button "2024" at bounding box center [392, 218] width 23 height 14
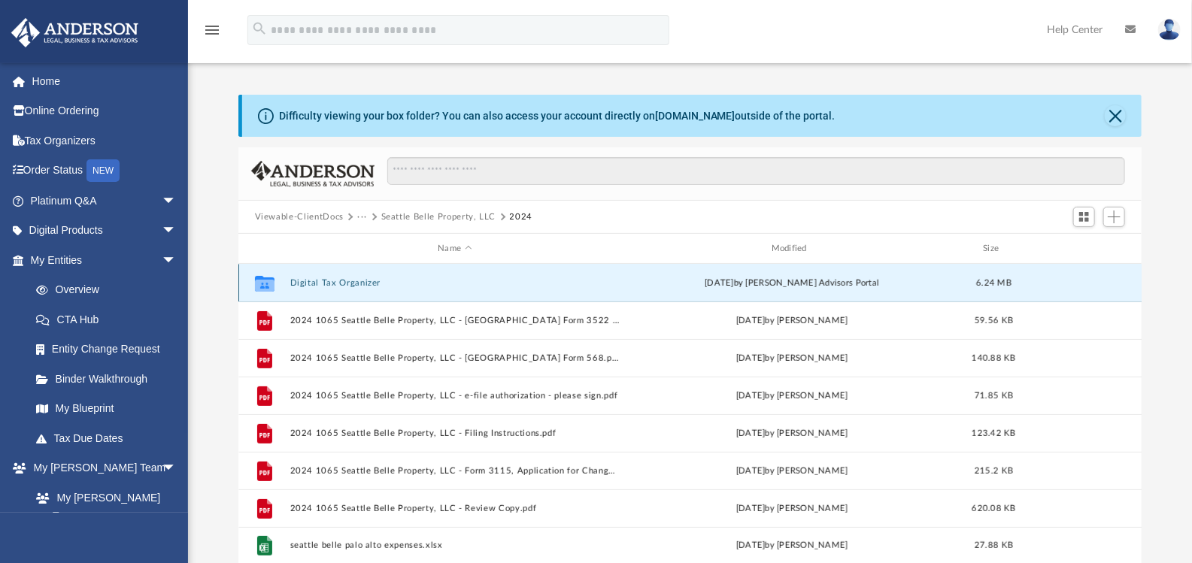
click at [372, 279] on button "Digital Tax Organizer" at bounding box center [454, 283] width 330 height 10
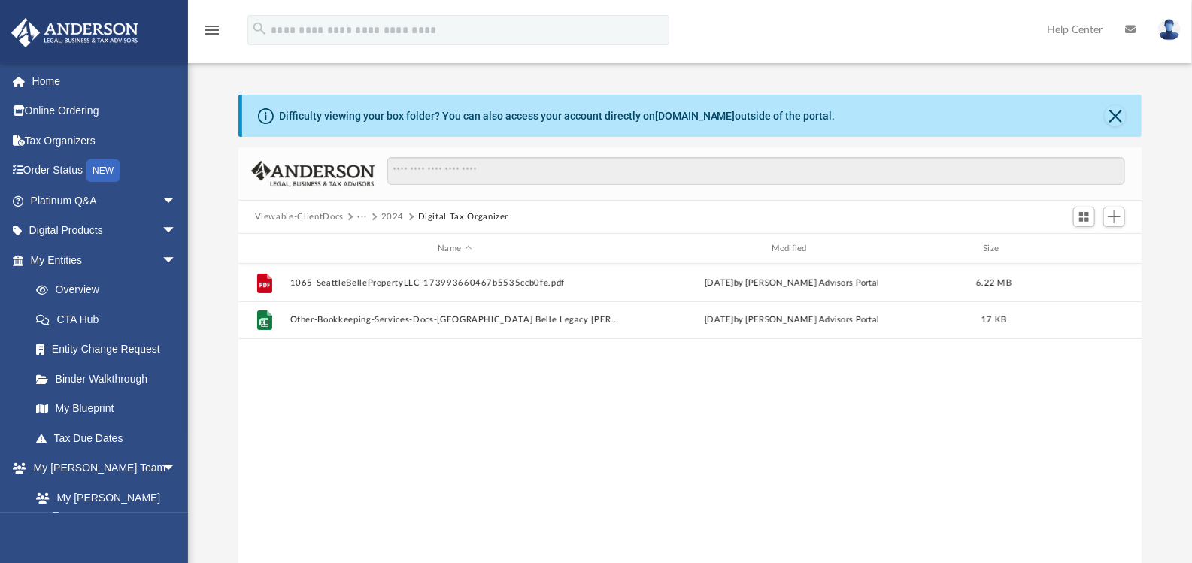
click at [396, 214] on button "2024" at bounding box center [392, 218] width 23 height 14
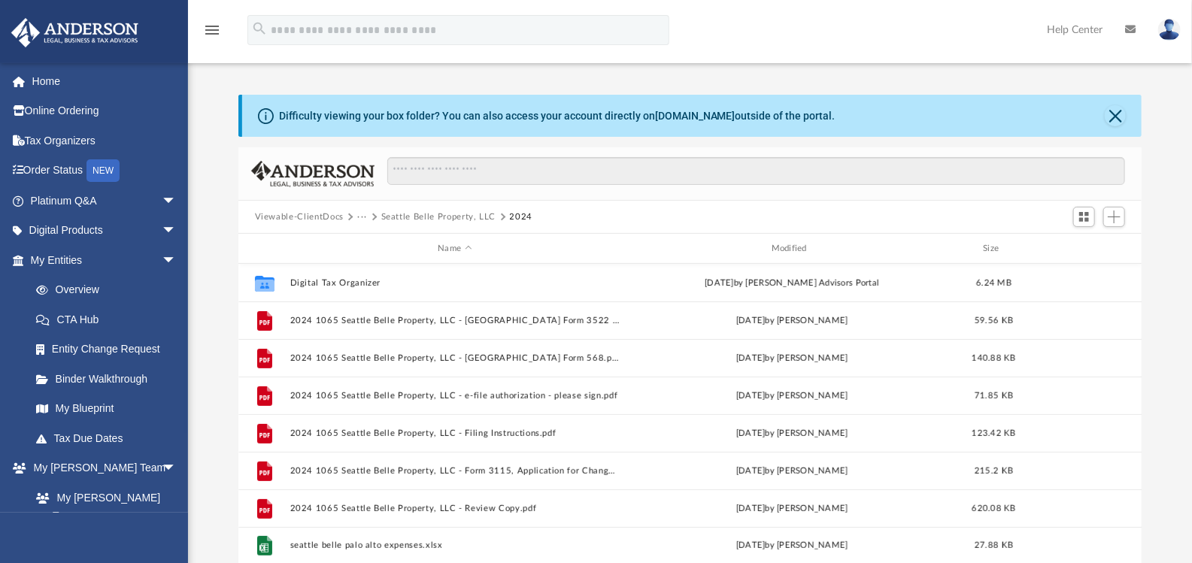
click at [362, 218] on button "···" at bounding box center [362, 218] width 10 height 14
click at [411, 217] on button "Seattle Belle Property, LLC" at bounding box center [438, 218] width 115 height 14
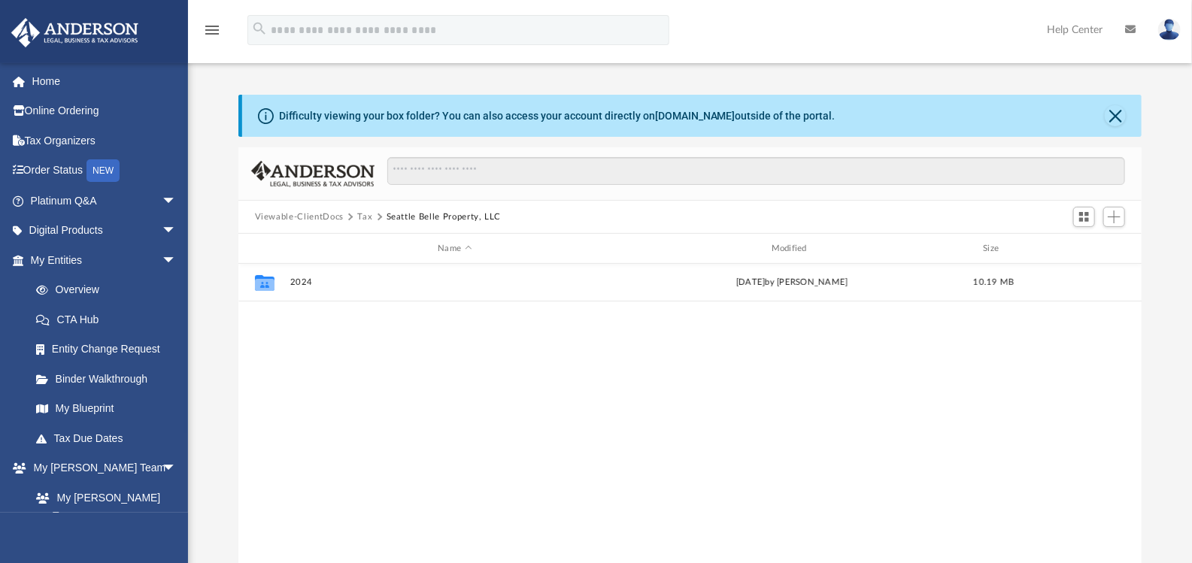
click at [362, 214] on button "Tax" at bounding box center [364, 218] width 15 height 14
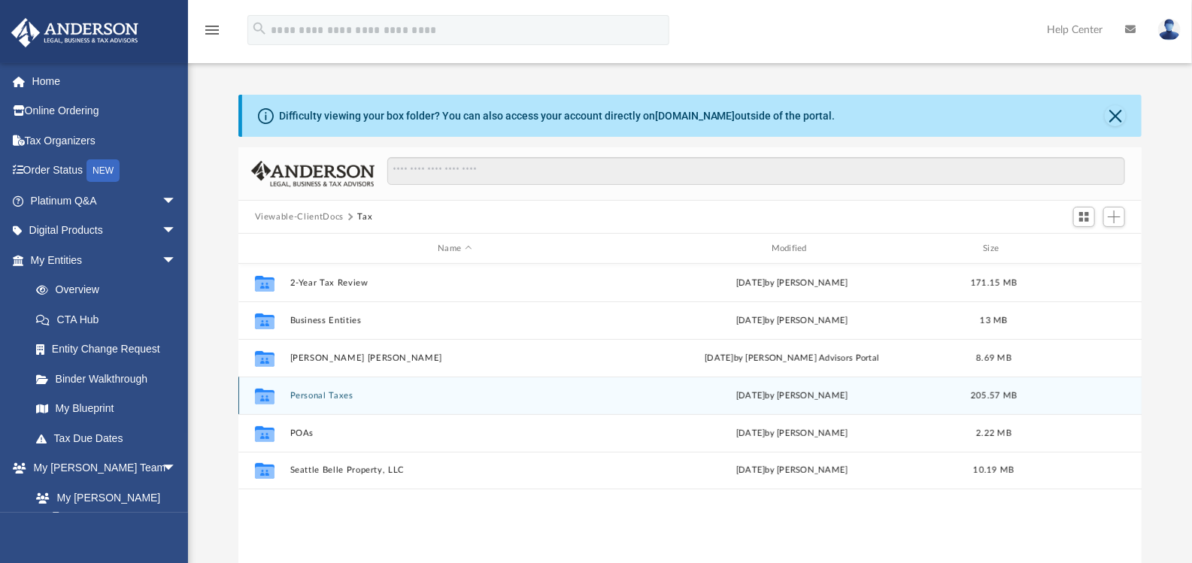
click at [325, 398] on button "Personal Taxes" at bounding box center [454, 396] width 330 height 10
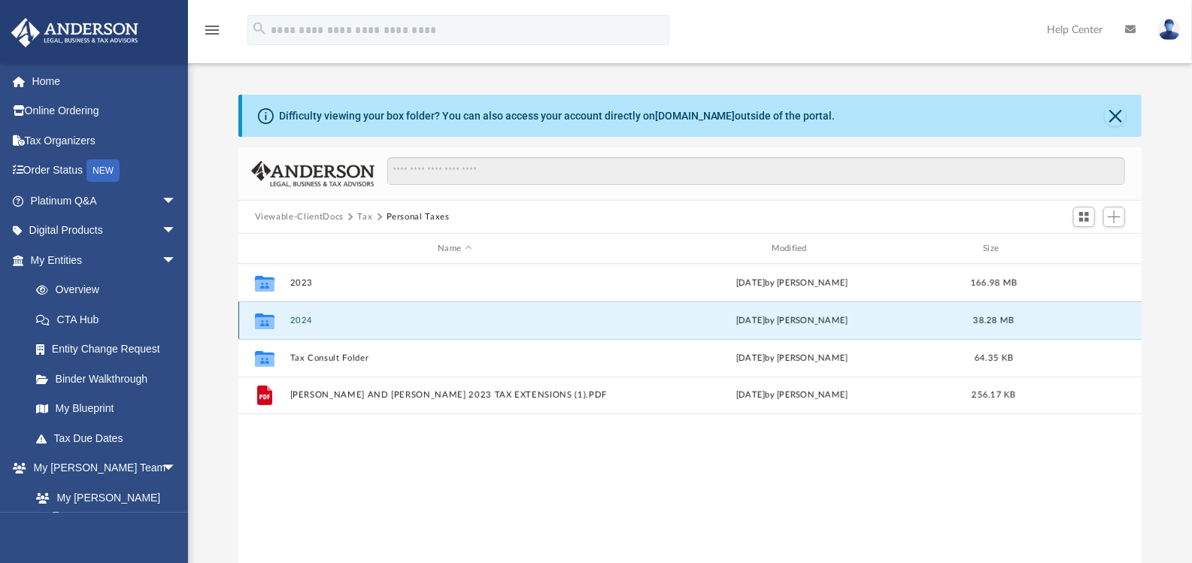
click at [299, 317] on button "2024" at bounding box center [454, 321] width 330 height 10
